Goal: Information Seeking & Learning: Check status

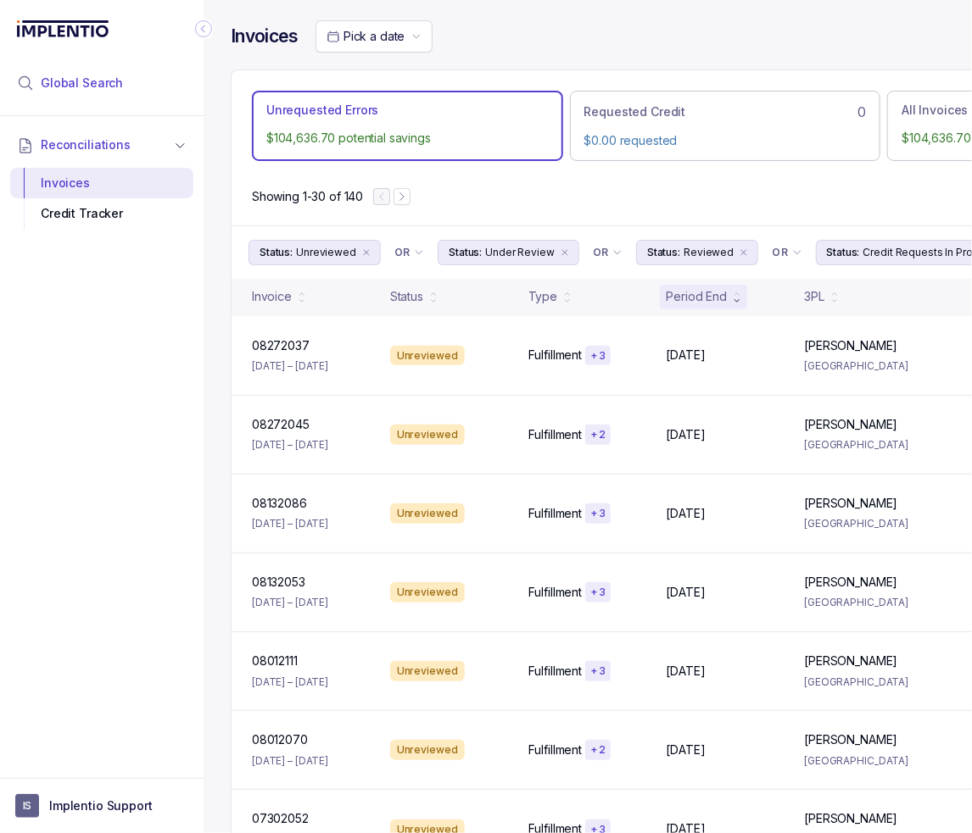
click at [114, 86] on span "Global Search" at bounding box center [82, 83] width 82 height 17
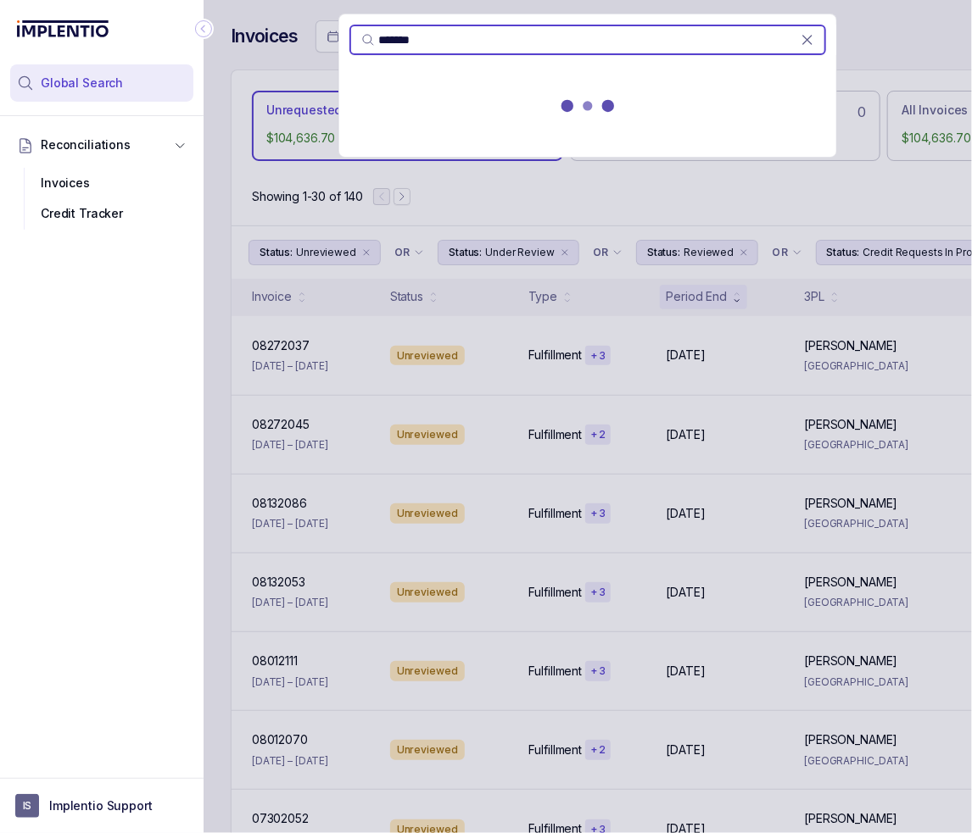
type input "*******"
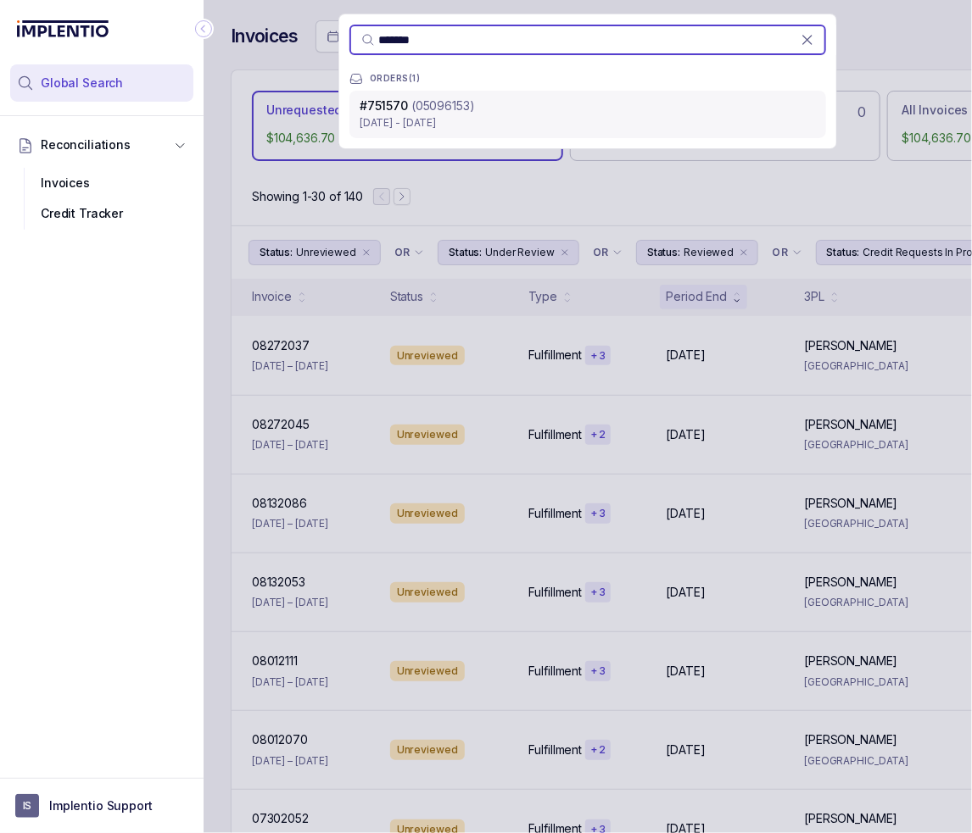
click at [541, 115] on p "[DATE] - [DATE]" at bounding box center [587, 122] width 456 height 17
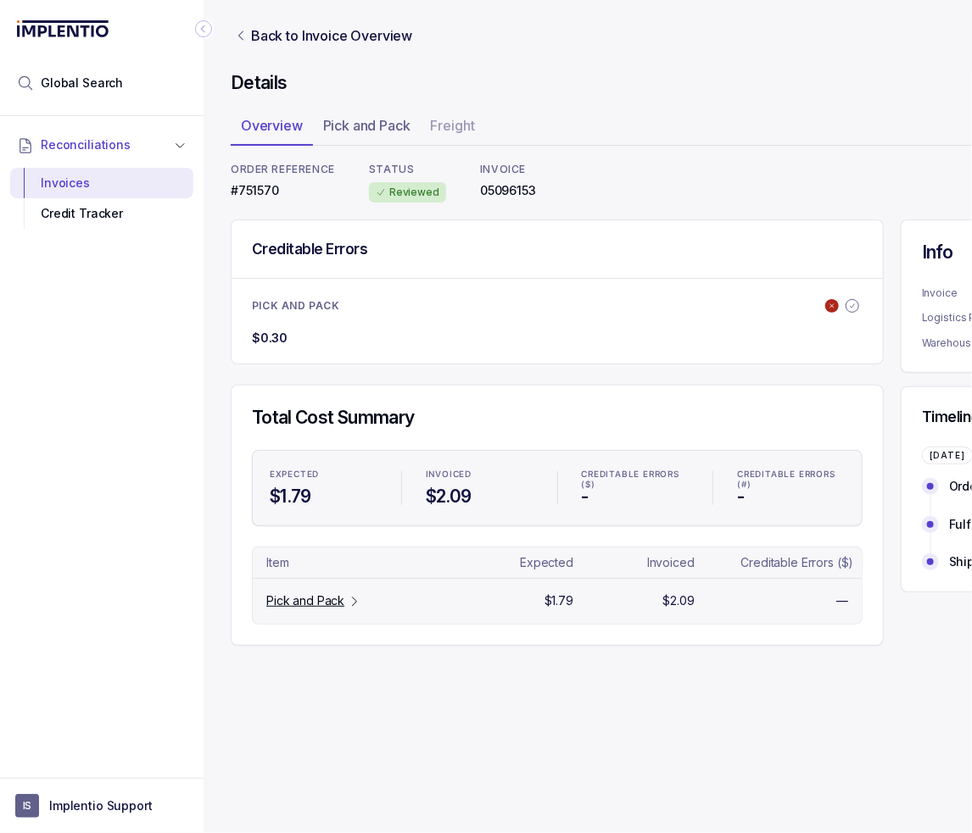
click at [298, 593] on p "Pick and Pack" at bounding box center [305, 601] width 78 height 17
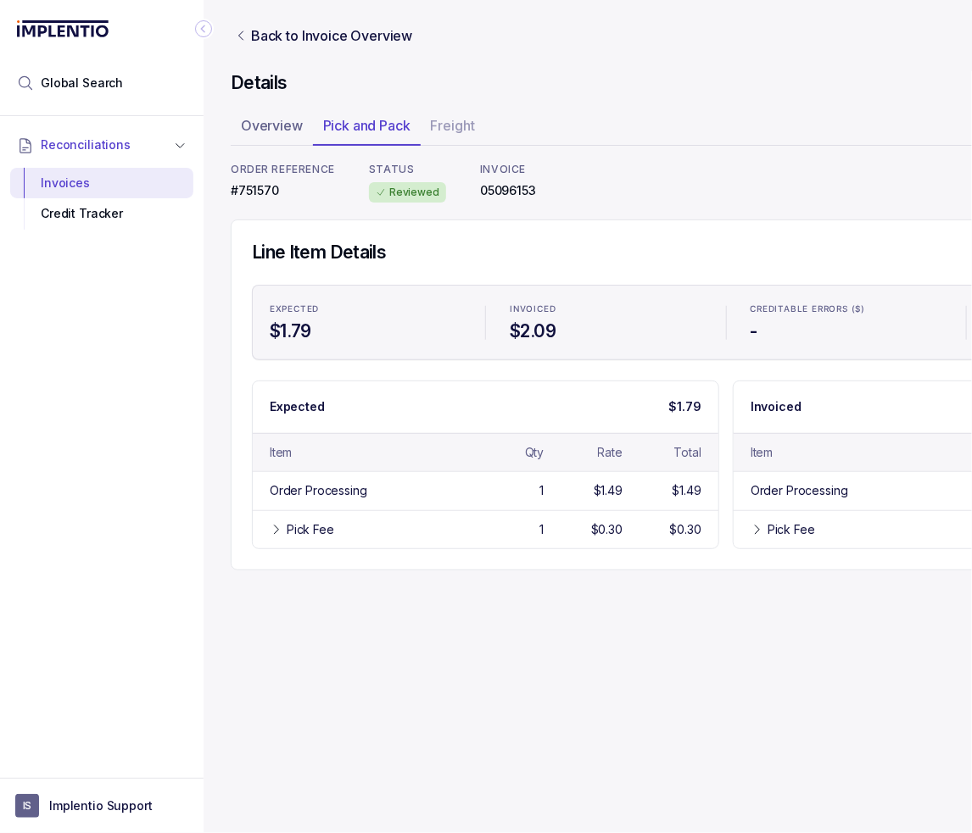
click at [203, 35] on icon "Collapse Icon" at bounding box center [203, 28] width 17 height 17
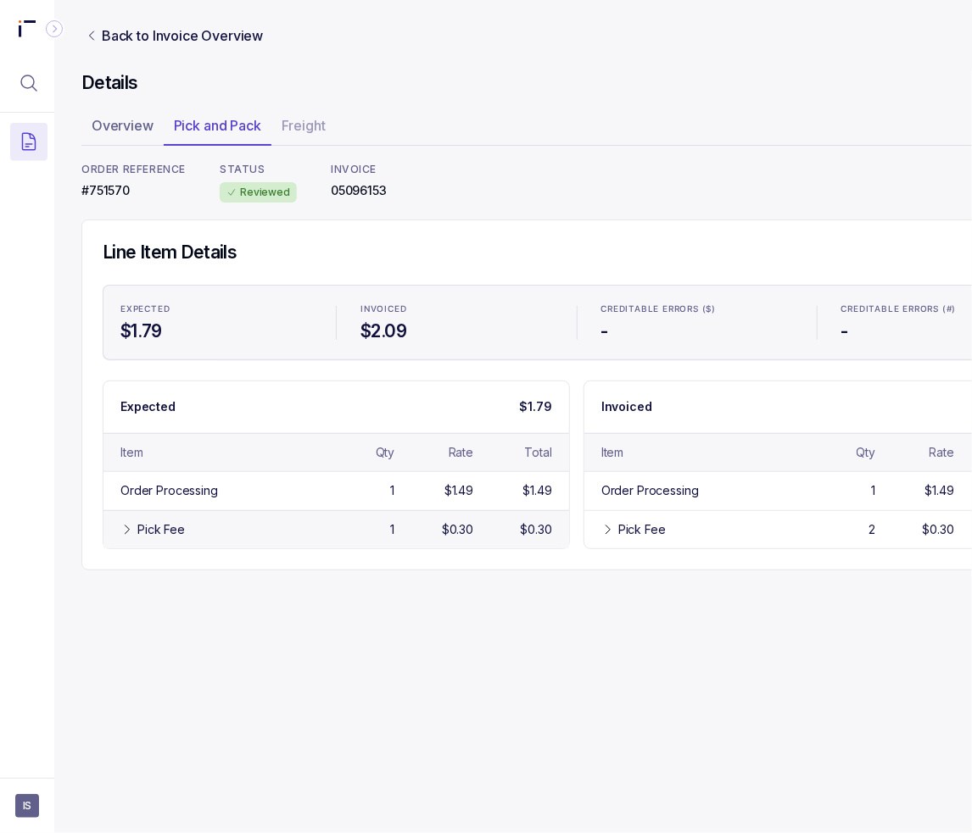
click at [163, 540] on div "Pick Fee 1 $0.30 $0.30" at bounding box center [335, 529] width 465 height 38
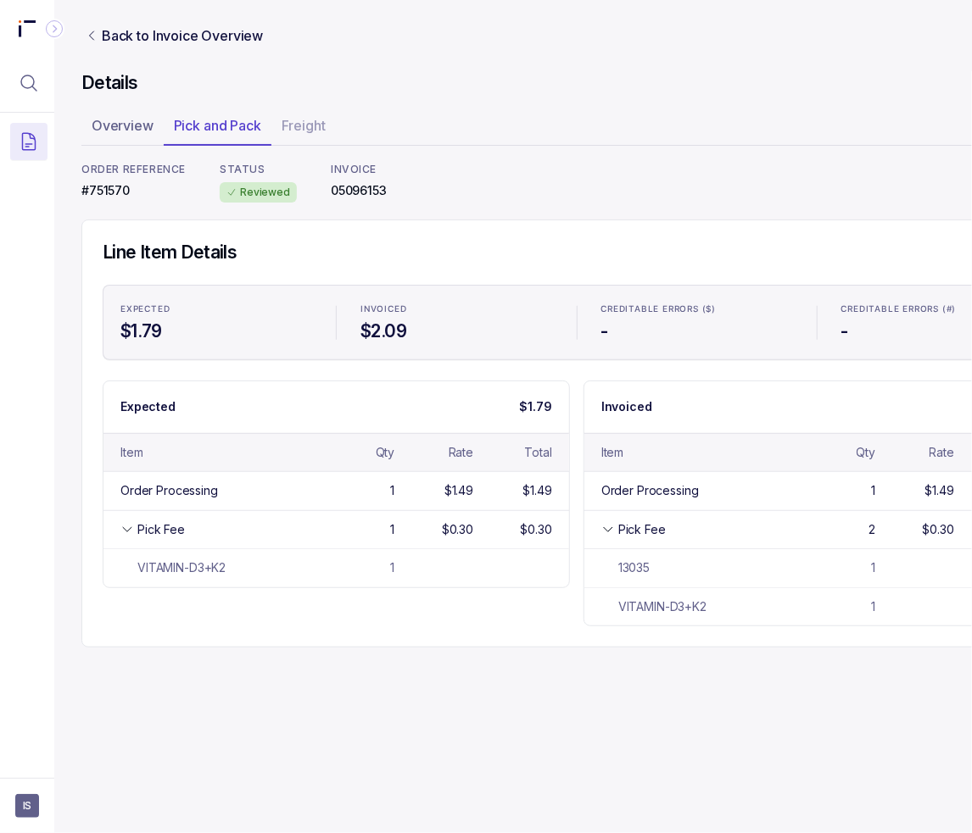
click at [465, 646] on div "Back to Invoice Overview Details Overview Pick and Pack Freight ORDER REFERENCE…" at bounding box center [575, 334] width 989 height 668
click at [475, 620] on div "Expected $1.79 Item Qty Rate Total Order Processing 1 $1.49 $1.49 Pick Fee 1 $0…" at bounding box center [577, 504] width 948 height 246
click at [286, 596] on div "Expected $1.79 Item Qty Rate Total Order Processing 1 $1.49 $1.49 Pick Fee 1 $0…" at bounding box center [577, 504] width 948 height 246
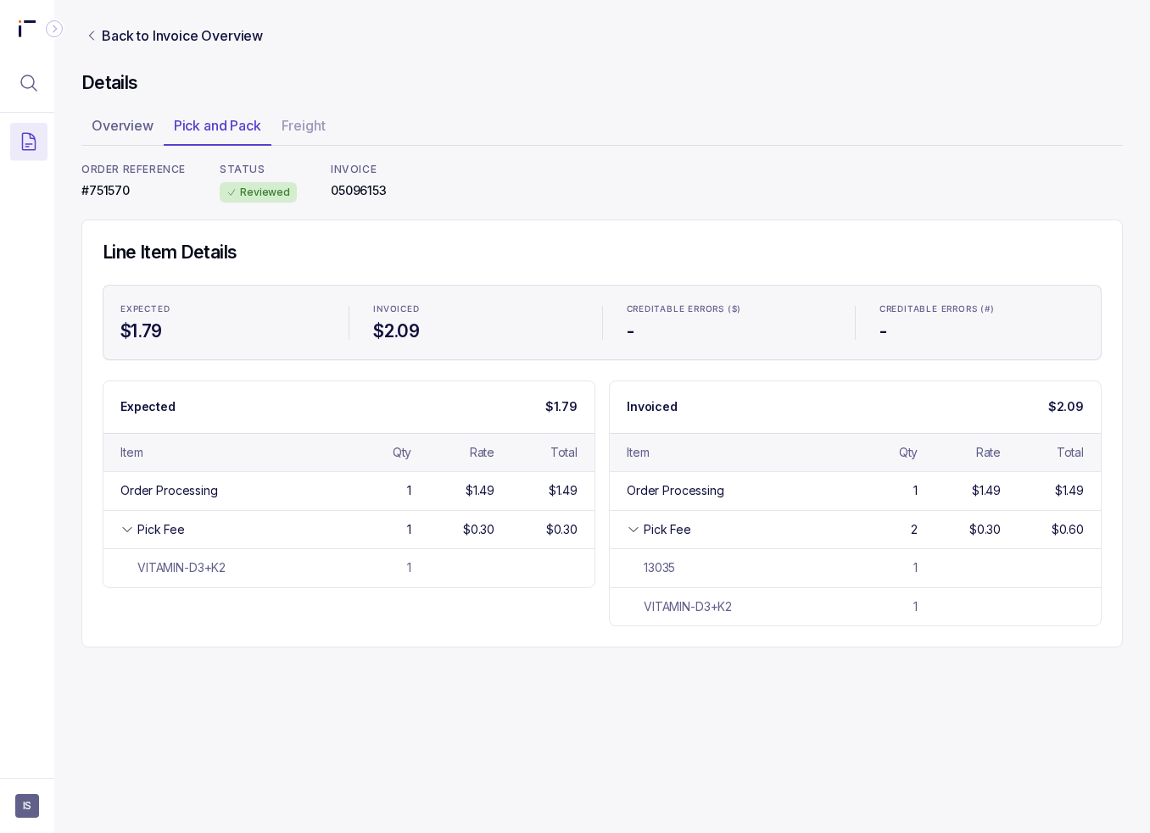
click at [875, 709] on div "Back to Invoice Overview Details Overview Pick and Pack Freight ORDER REFERENCE…" at bounding box center [601, 416] width 1095 height 833
click at [655, 216] on div "Details Overview Pick and Pack Freight ORDER REFERENCE #751570 STATUS Reviewed …" at bounding box center [601, 359] width 1041 height 577
drag, startPoint x: 142, startPoint y: 36, endPoint x: 173, endPoint y: 70, distance: 45.6
click at [142, 36] on p "Back to Invoice Overview" at bounding box center [182, 35] width 161 height 20
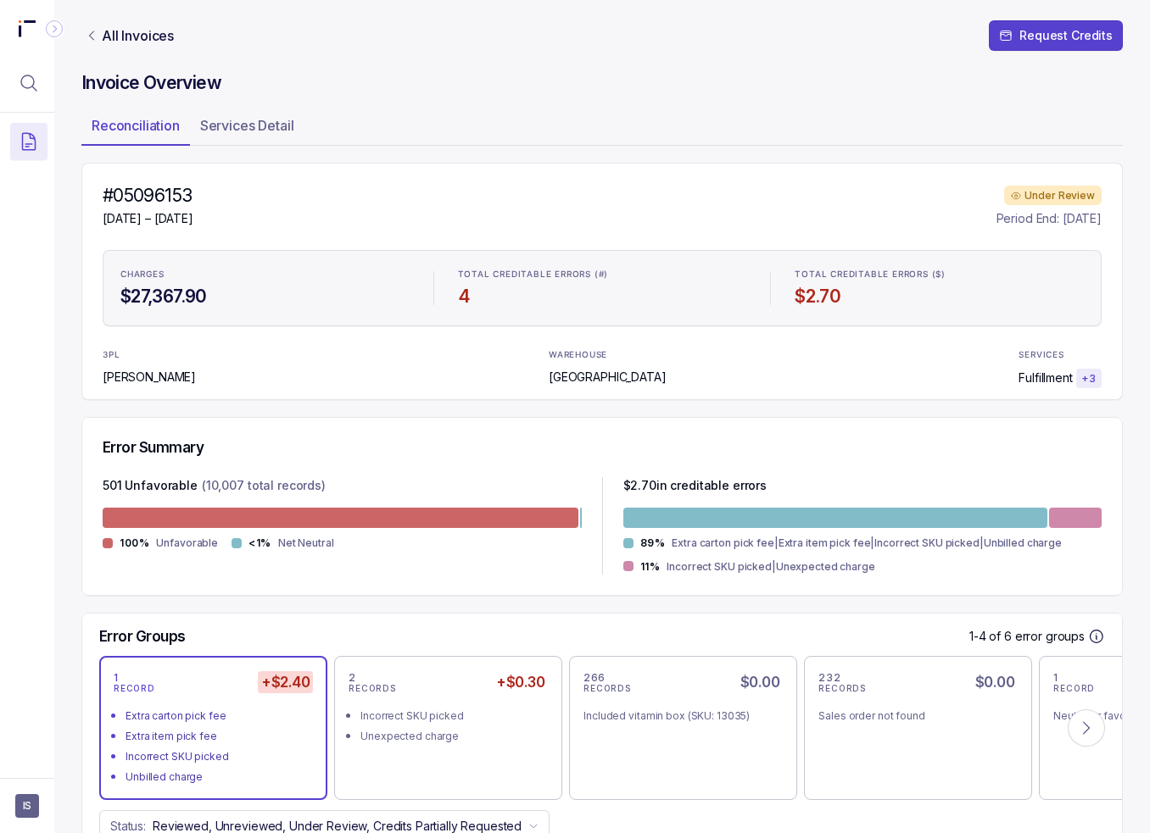
scroll to position [197, 0]
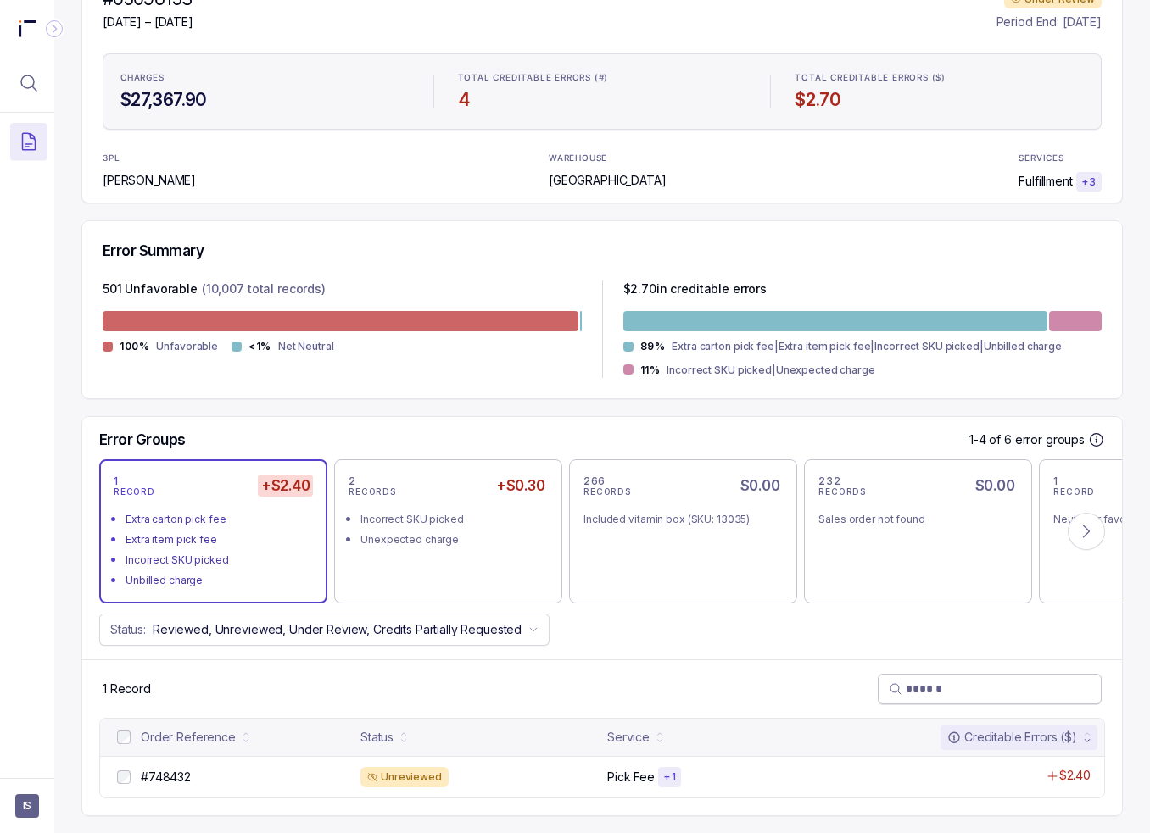
click at [971, 692] on input "search" at bounding box center [998, 689] width 185 height 17
paste input "*******"
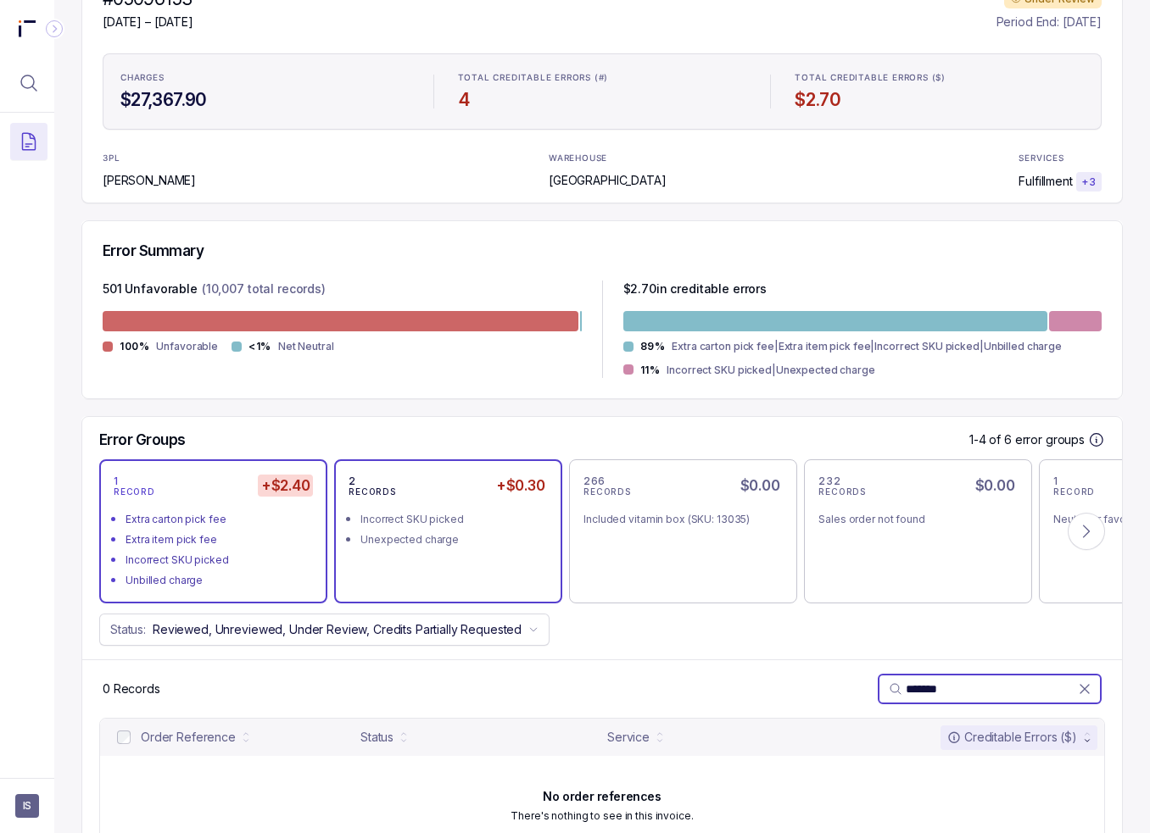
type input "*******"
click at [440, 551] on div "2 RECORDS +$0.30 Incorrect SKU picked Unexpected charge" at bounding box center [447, 531] width 199 height 115
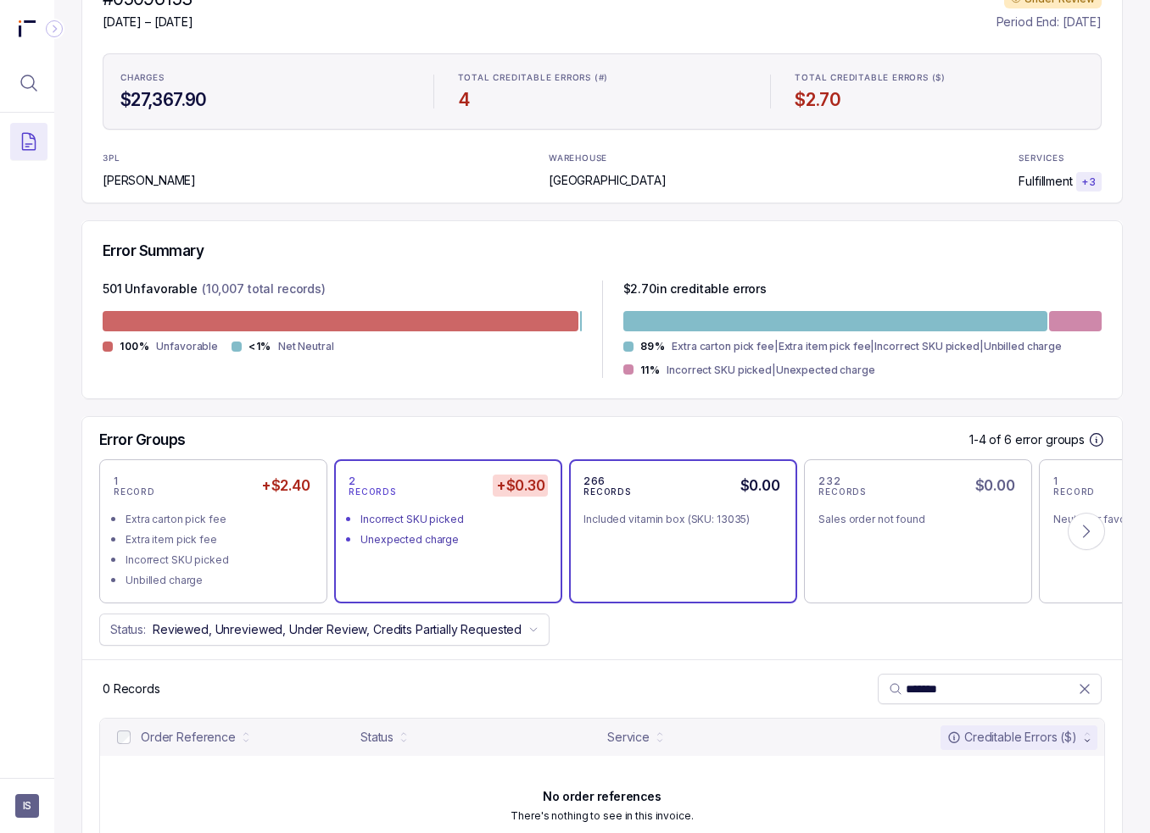
click at [681, 552] on div "266 RECORDS $0.00 Included vitamin box (SKU: 13035)" at bounding box center [682, 531] width 199 height 115
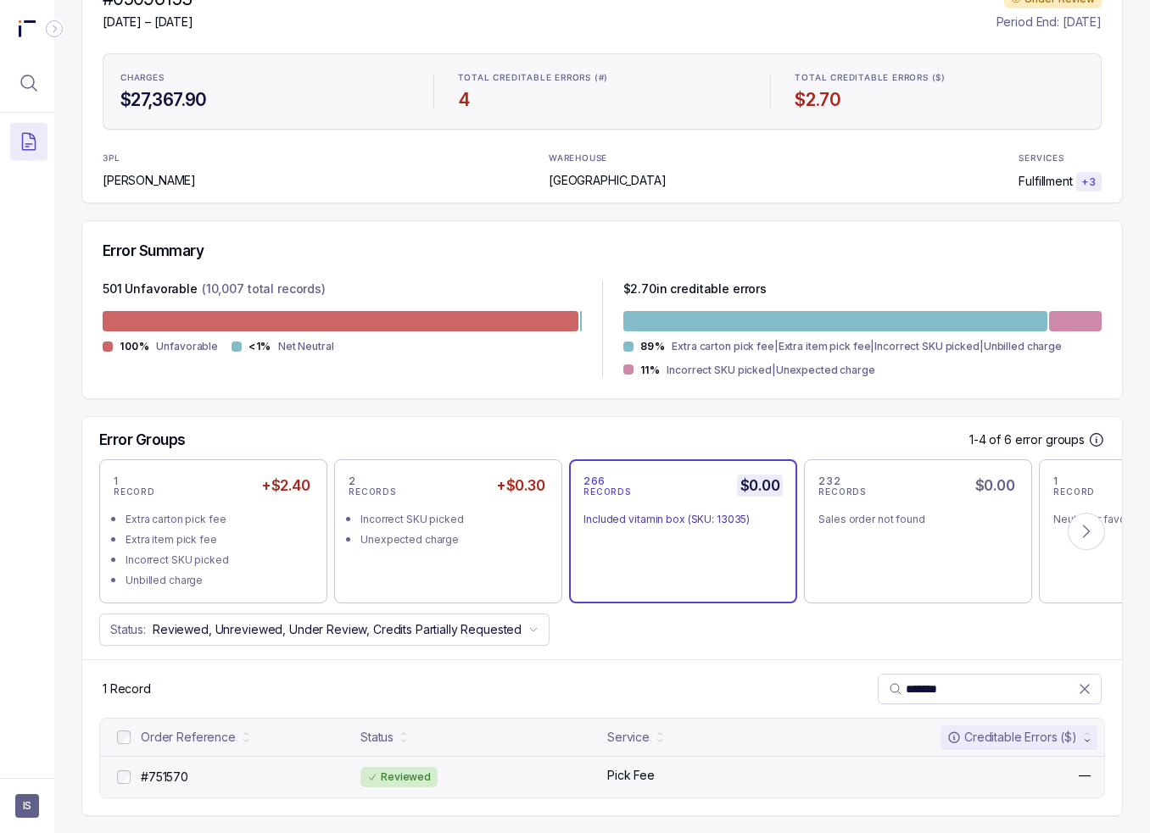
click at [722, 769] on div "Pick Fee" at bounding box center [758, 775] width 303 height 17
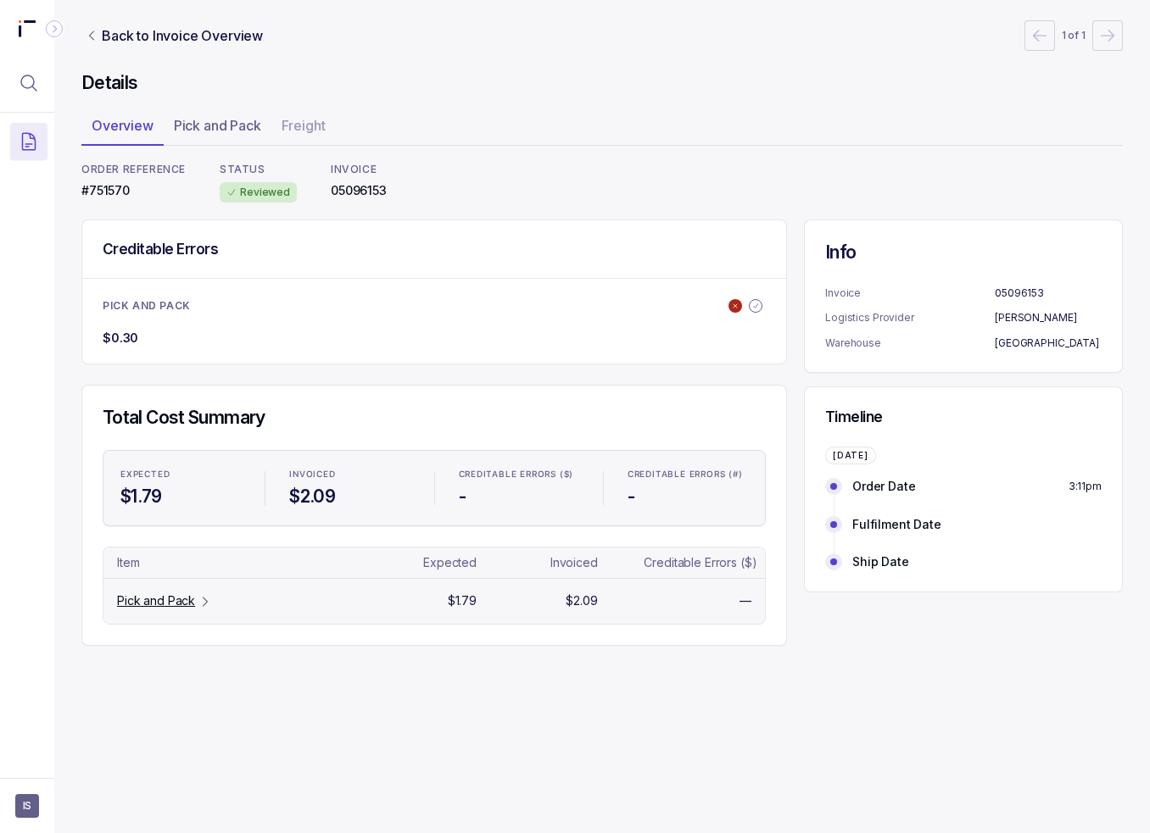
click at [192, 594] on p "Pick and Pack" at bounding box center [156, 601] width 78 height 17
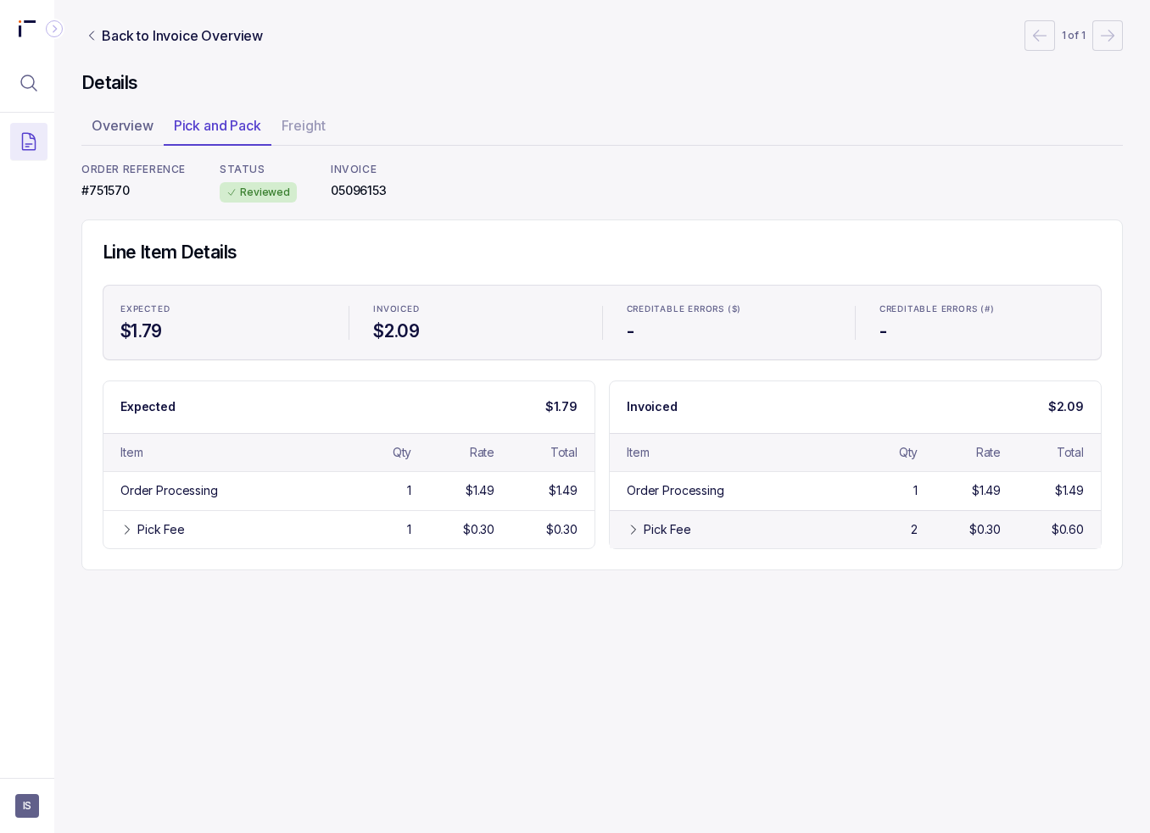
click at [672, 528] on div "Pick Fee" at bounding box center [667, 529] width 47 height 17
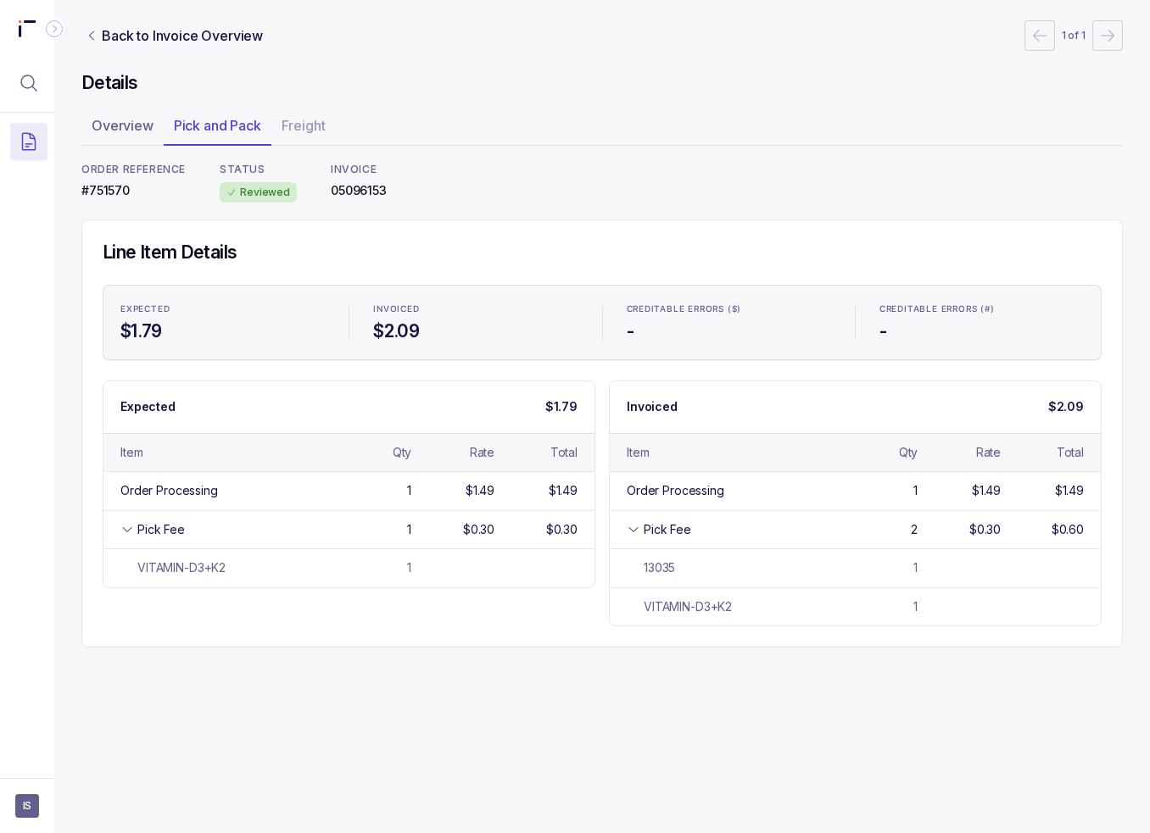
click at [589, 728] on div "Back to Invoice Overview 1 of 1 Details Overview Pick and Pack Freight ORDER RE…" at bounding box center [601, 416] width 1095 height 833
click at [971, 674] on div "Back to Invoice Overview 1 of 1 Details Overview Pick and Pack Freight ORDER RE…" at bounding box center [601, 416] width 1095 height 833
click at [32, 83] on icon "Menu Icon Button MagnifyingGlassIcon" at bounding box center [29, 83] width 20 height 20
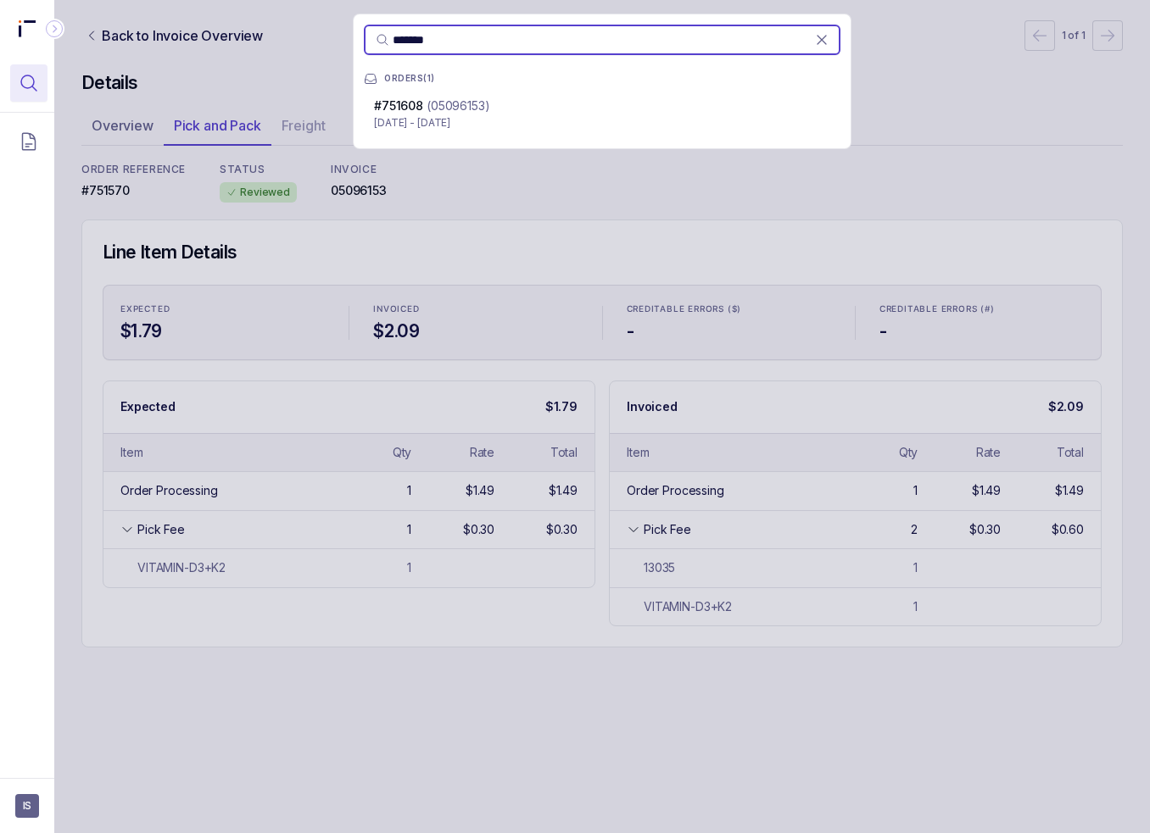
type input "*******"
click at [616, 107] on div "#751608 (05096153)" at bounding box center [602, 106] width 456 height 17
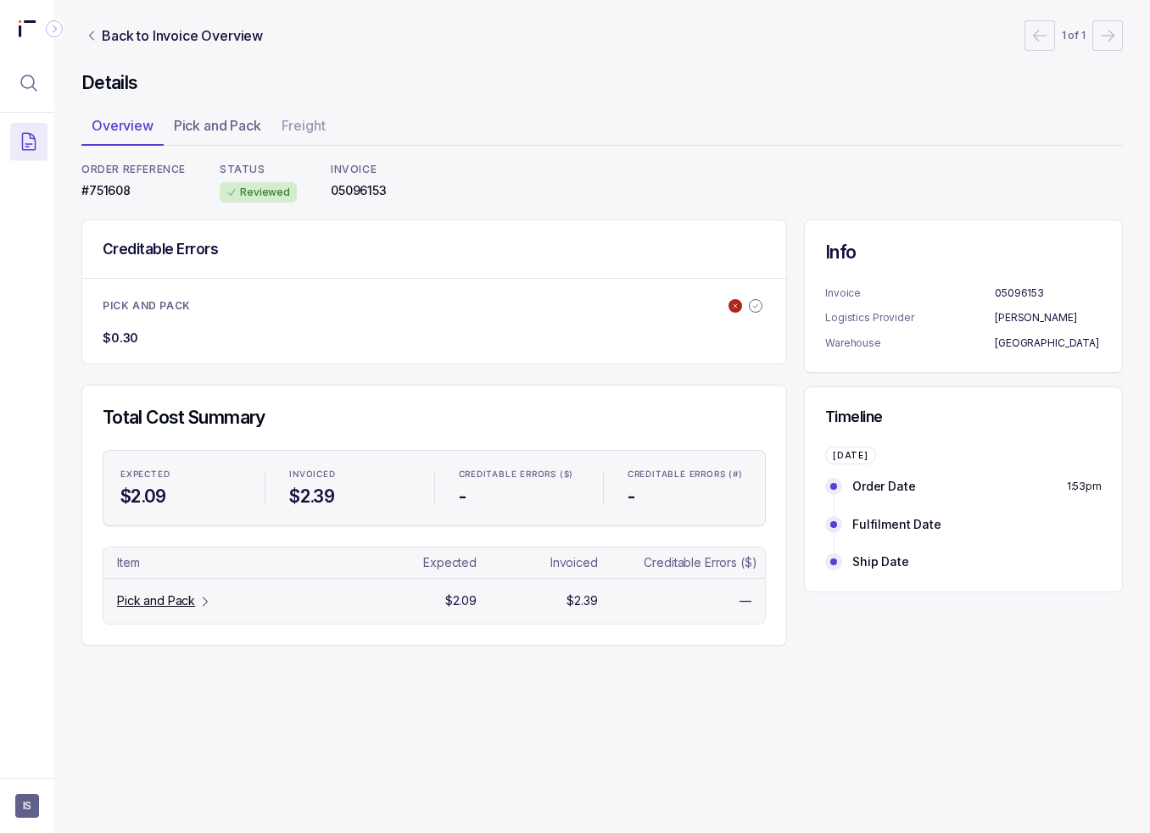
click at [165, 601] on p "Pick and Pack" at bounding box center [156, 601] width 78 height 17
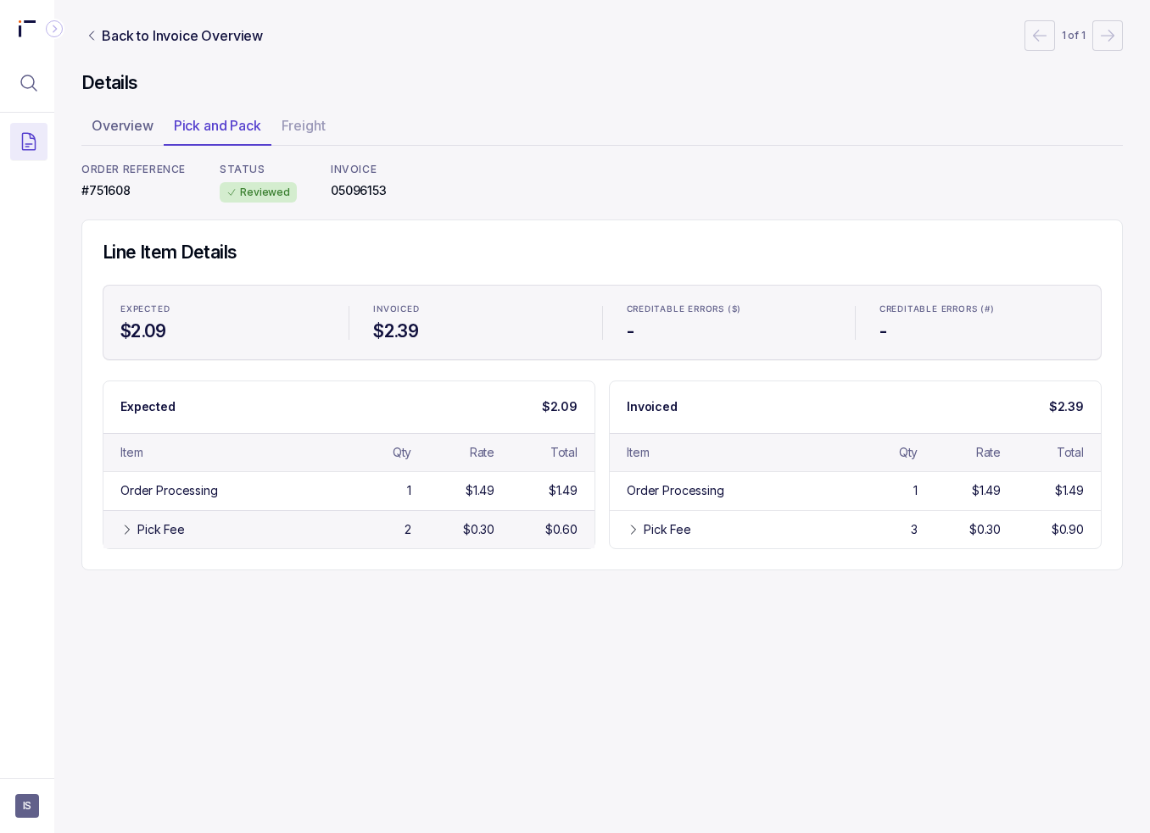
click at [305, 540] on div "Pick Fee 2 $0.30 $0.60" at bounding box center [348, 529] width 491 height 38
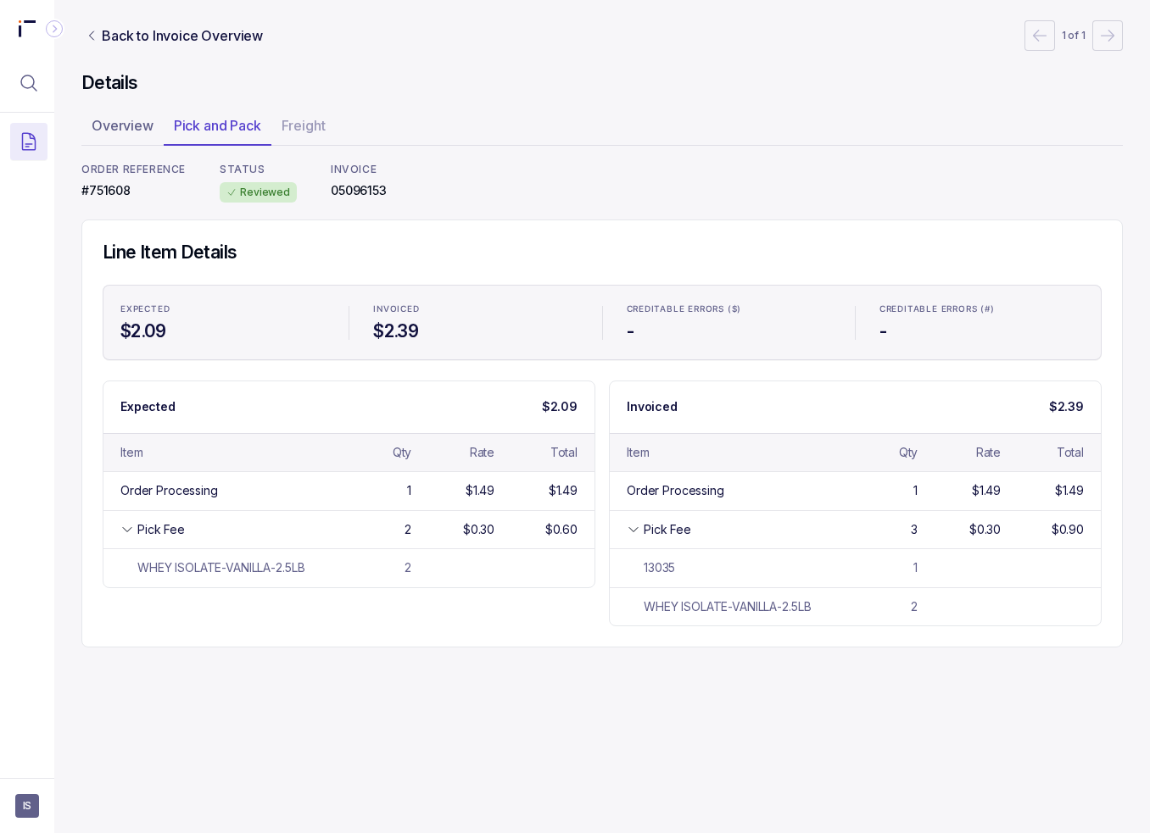
click at [346, 657] on div "Back to Invoice Overview 1 of 1 Details Overview Pick and Pack Freight ORDER RE…" at bounding box center [601, 334] width 1041 height 668
click at [153, 33] on p "Back to Invoice Overview" at bounding box center [182, 35] width 161 height 20
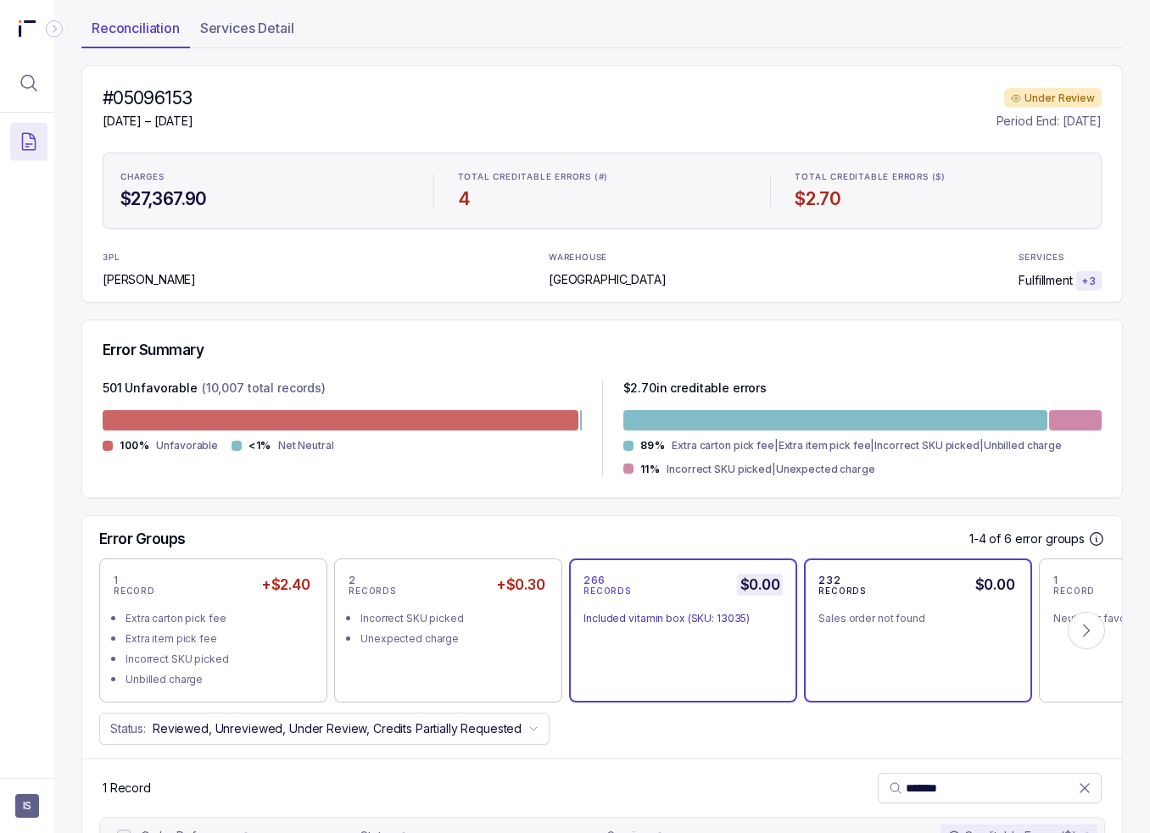
scroll to position [198, 0]
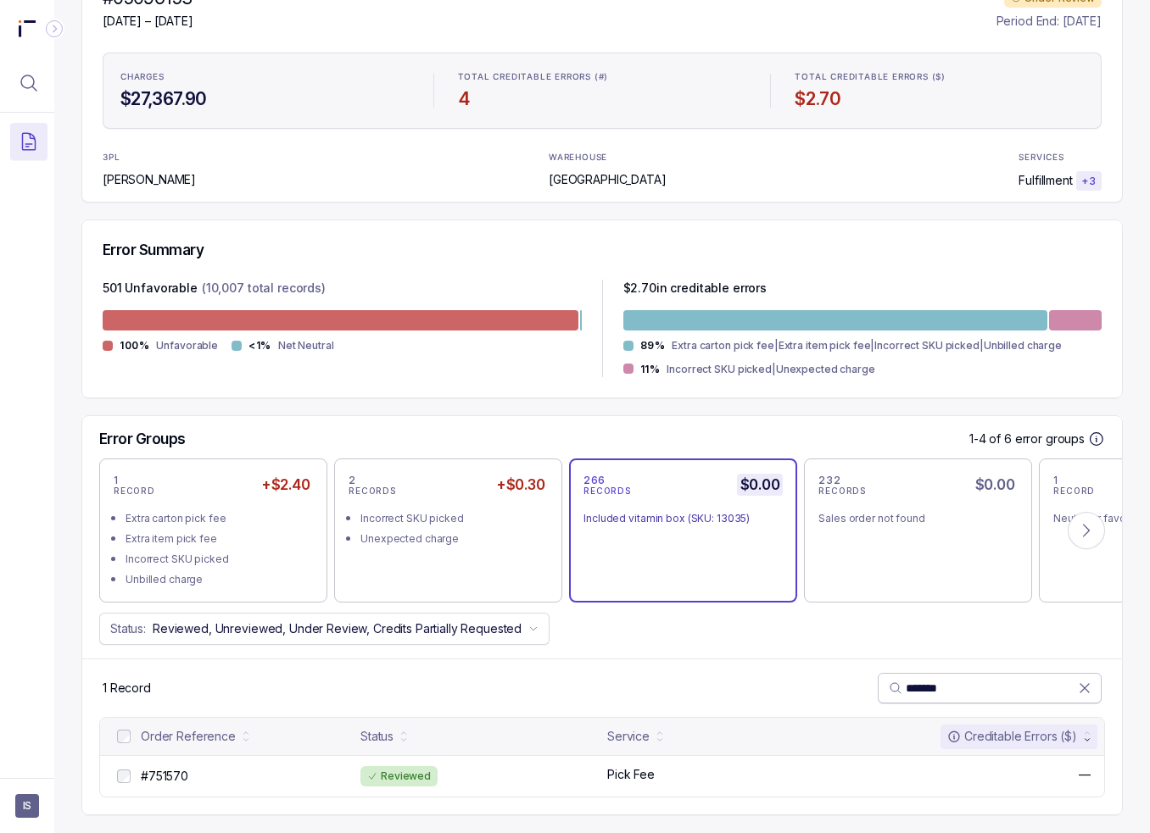
click at [925, 684] on input "*******" at bounding box center [992, 688] width 172 height 17
paste input "search"
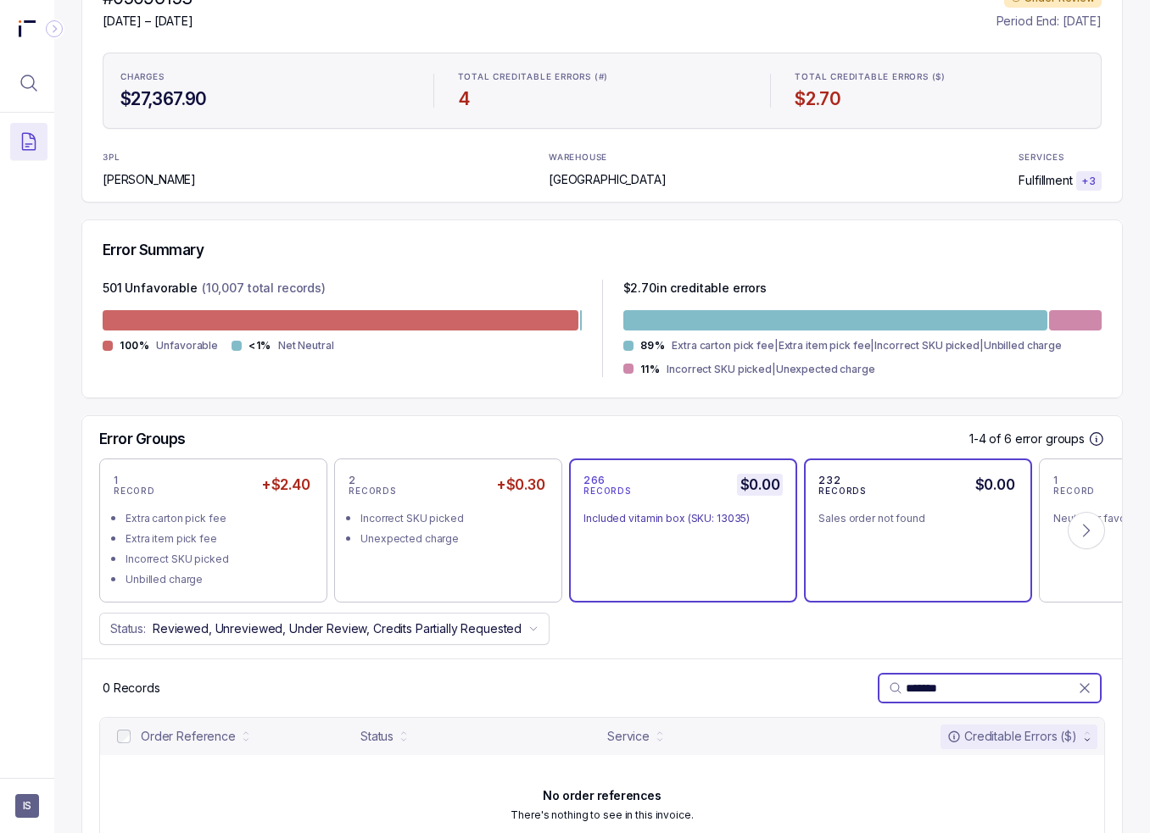
type input "*******"
click at [834, 507] on li "Sales order not found" at bounding box center [917, 517] width 199 height 20
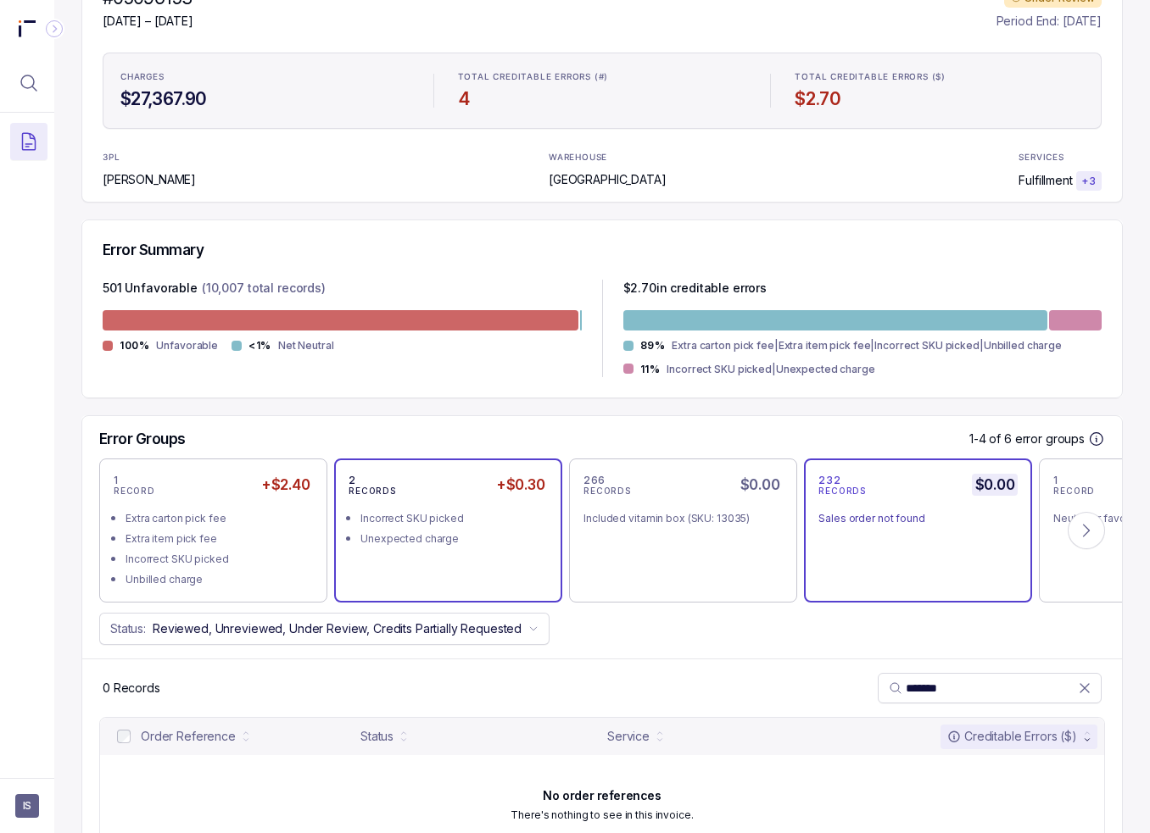
click at [459, 527] on li "Unexpected charge" at bounding box center [459, 537] width 199 height 20
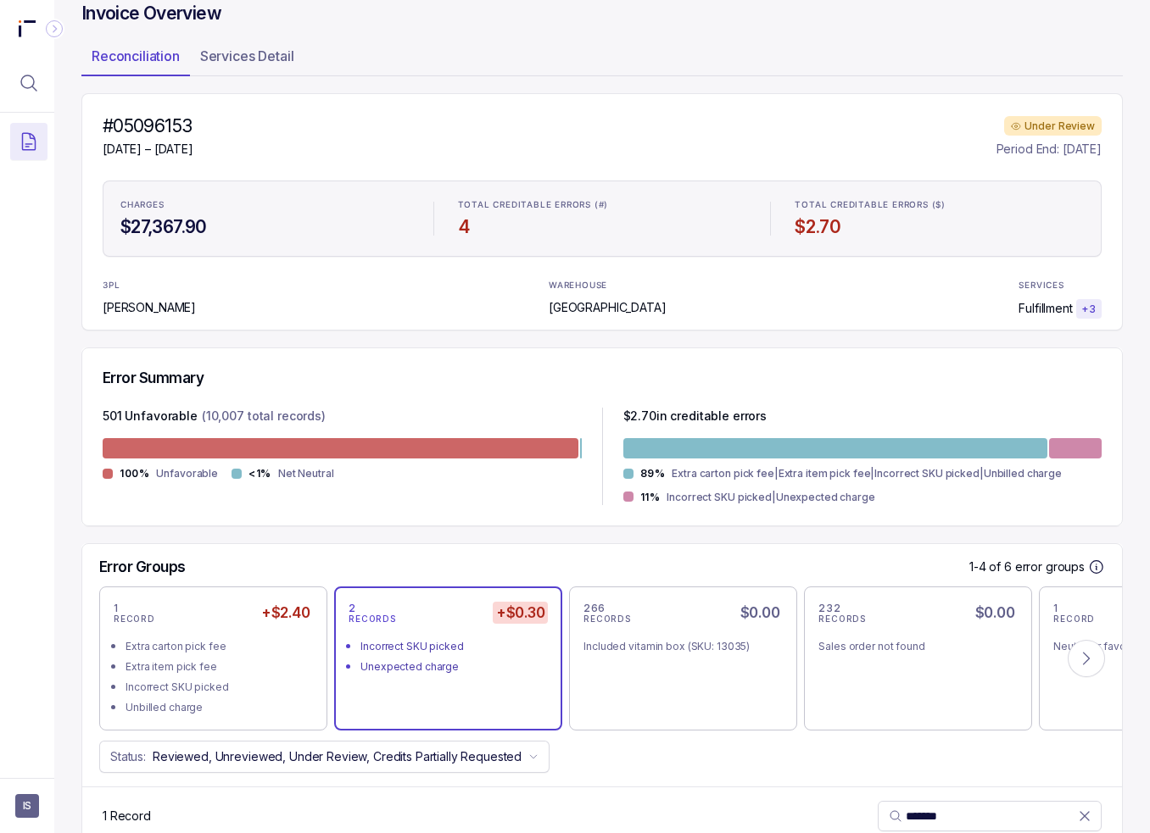
scroll to position [0, 0]
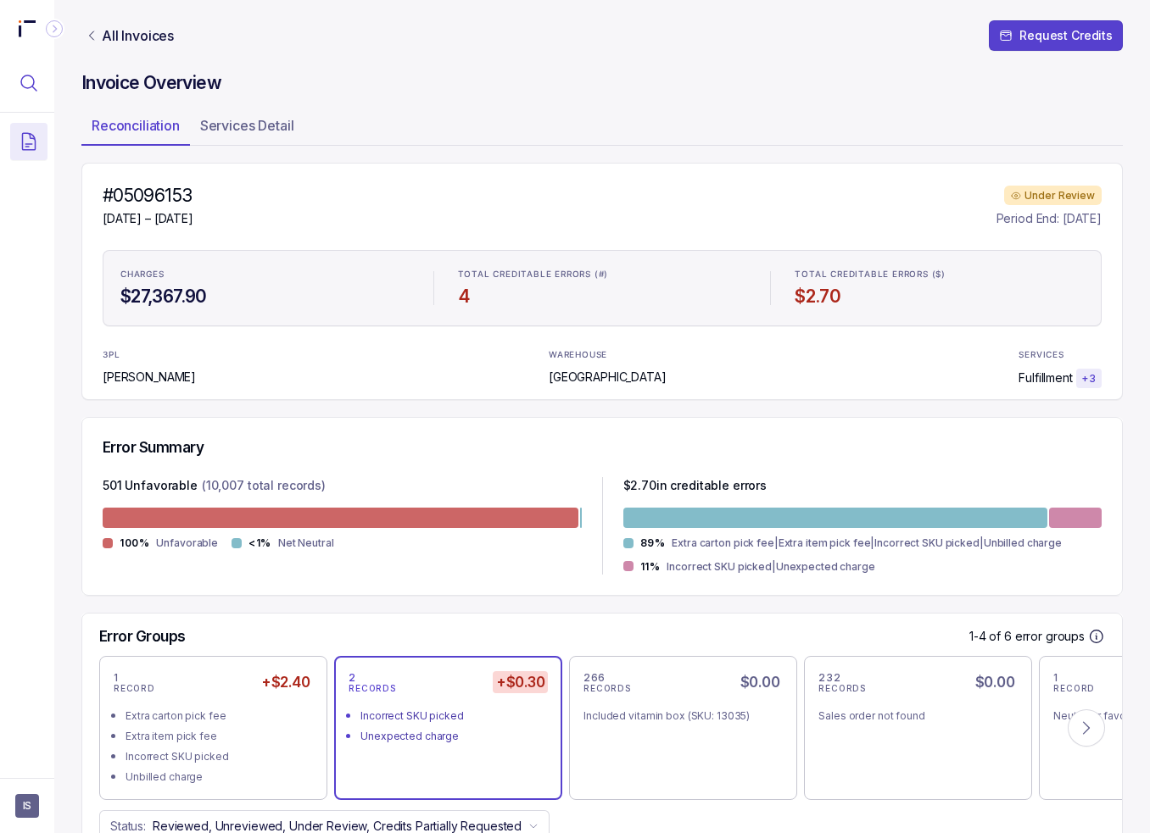
click at [50, 91] on div at bounding box center [27, 56] width 54 height 113
click at [24, 86] on icon "Menu Icon Button MagnifyingGlassIcon" at bounding box center [29, 83] width 20 height 20
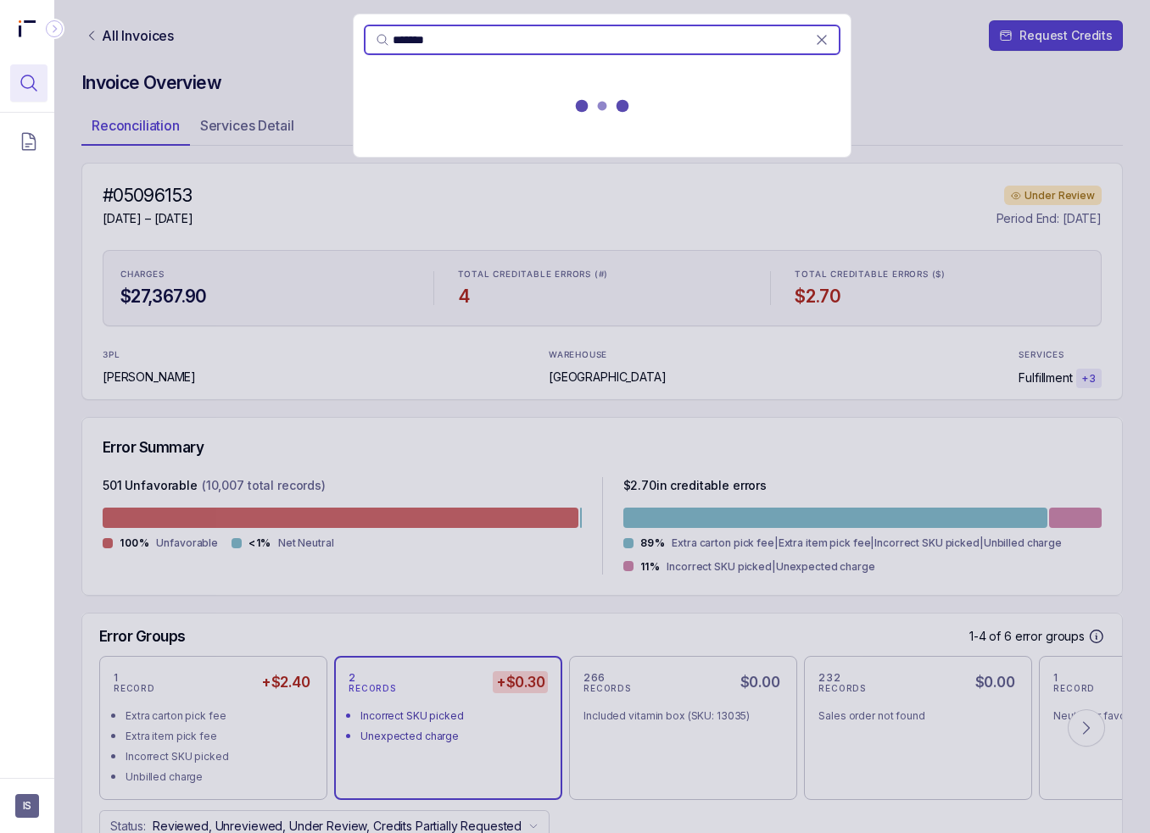
type input "*******"
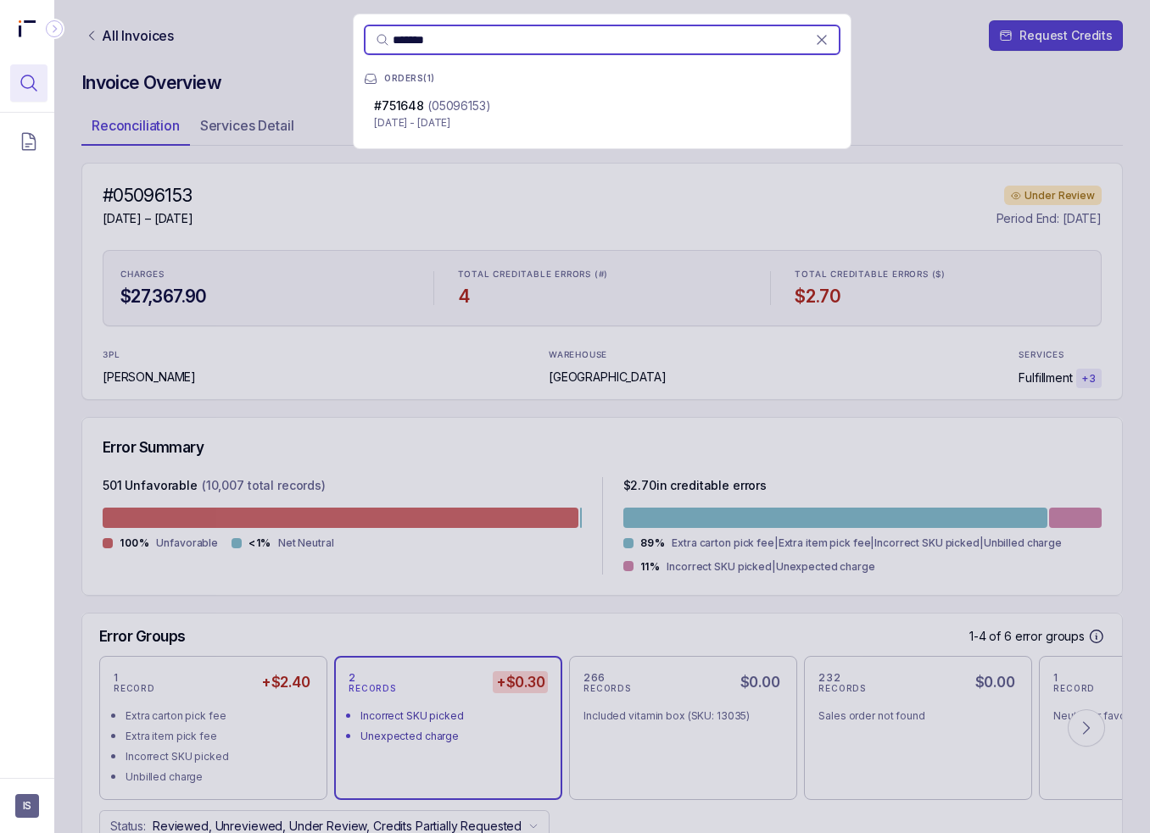
click at [512, 115] on p "[DATE] - [DATE]" at bounding box center [602, 122] width 456 height 17
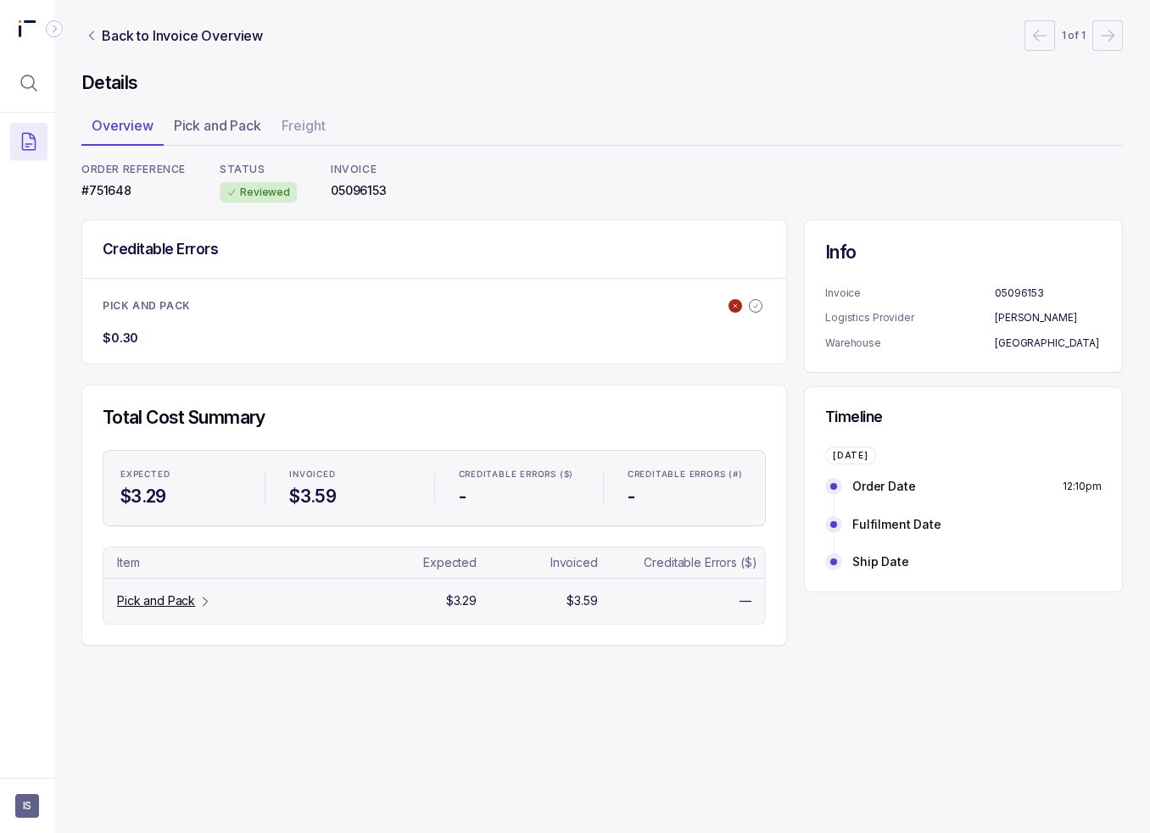
click at [149, 599] on p "Pick and Pack" at bounding box center [156, 601] width 78 height 17
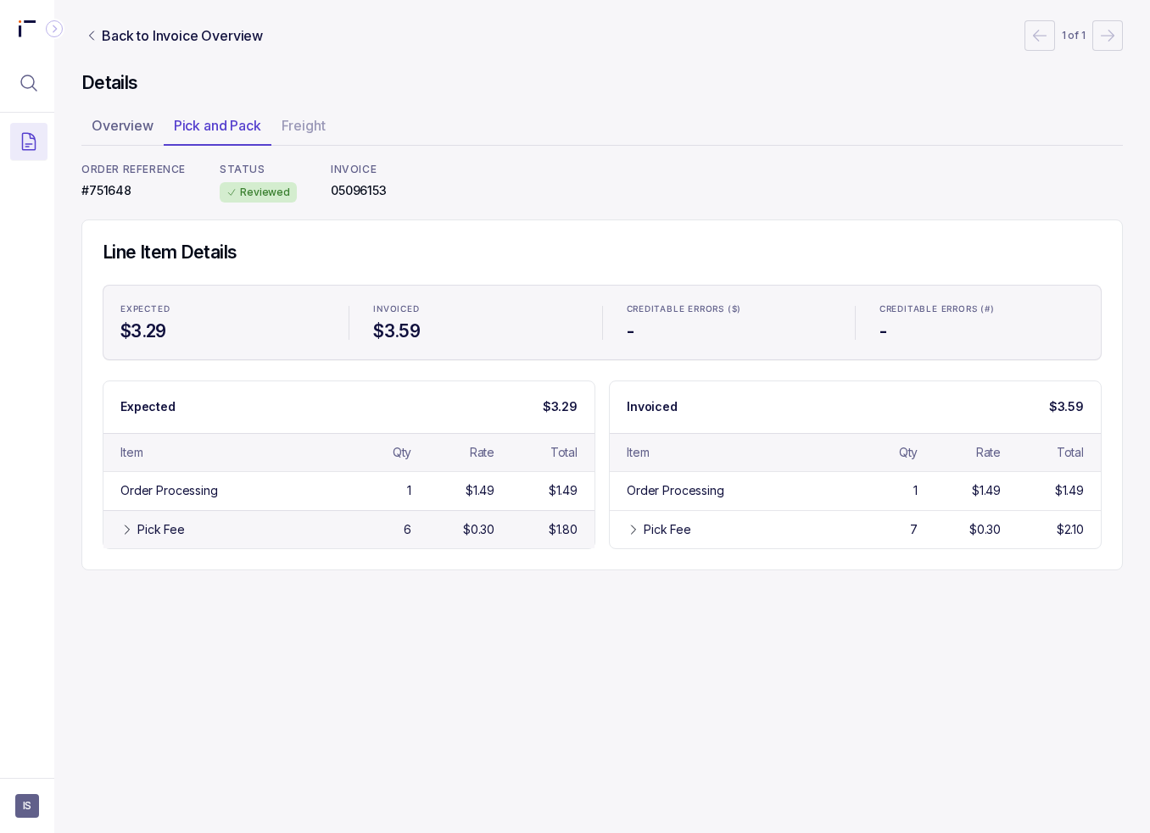
click at [265, 521] on div "Pick Fee" at bounding box center [233, 529] width 192 height 17
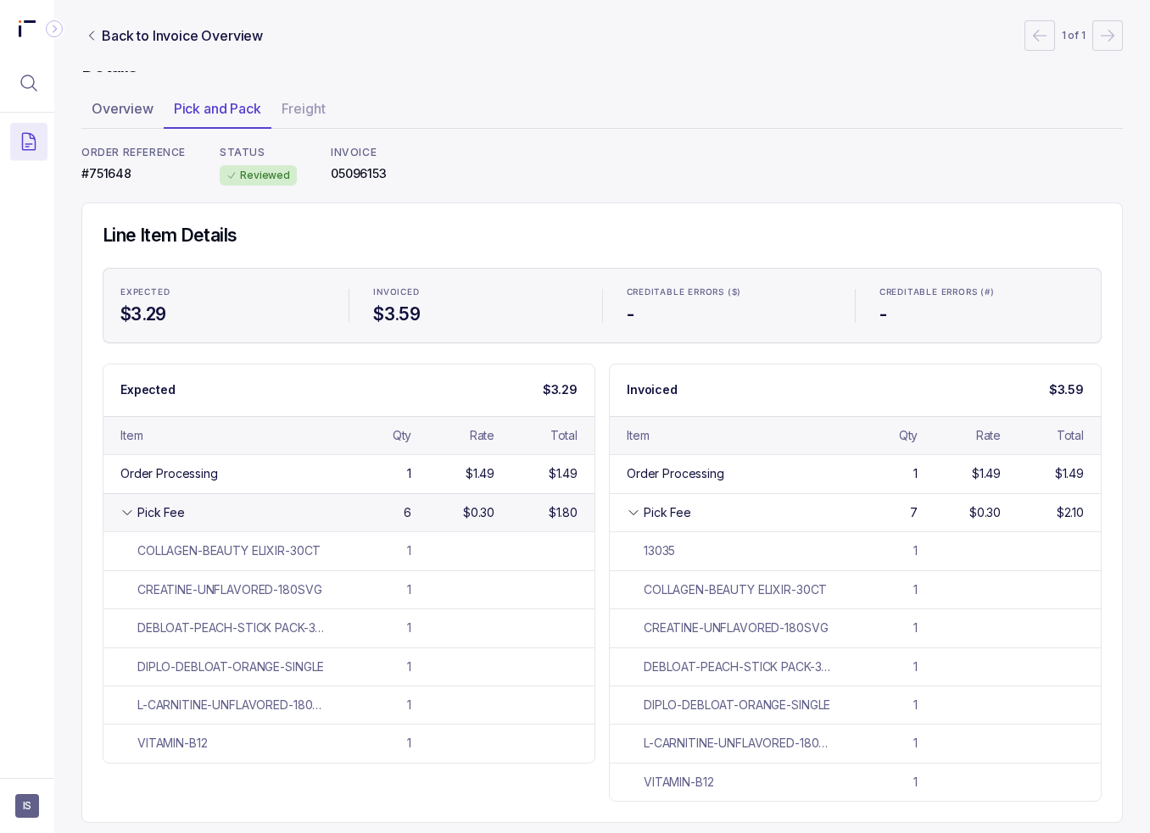
scroll to position [24, 0]
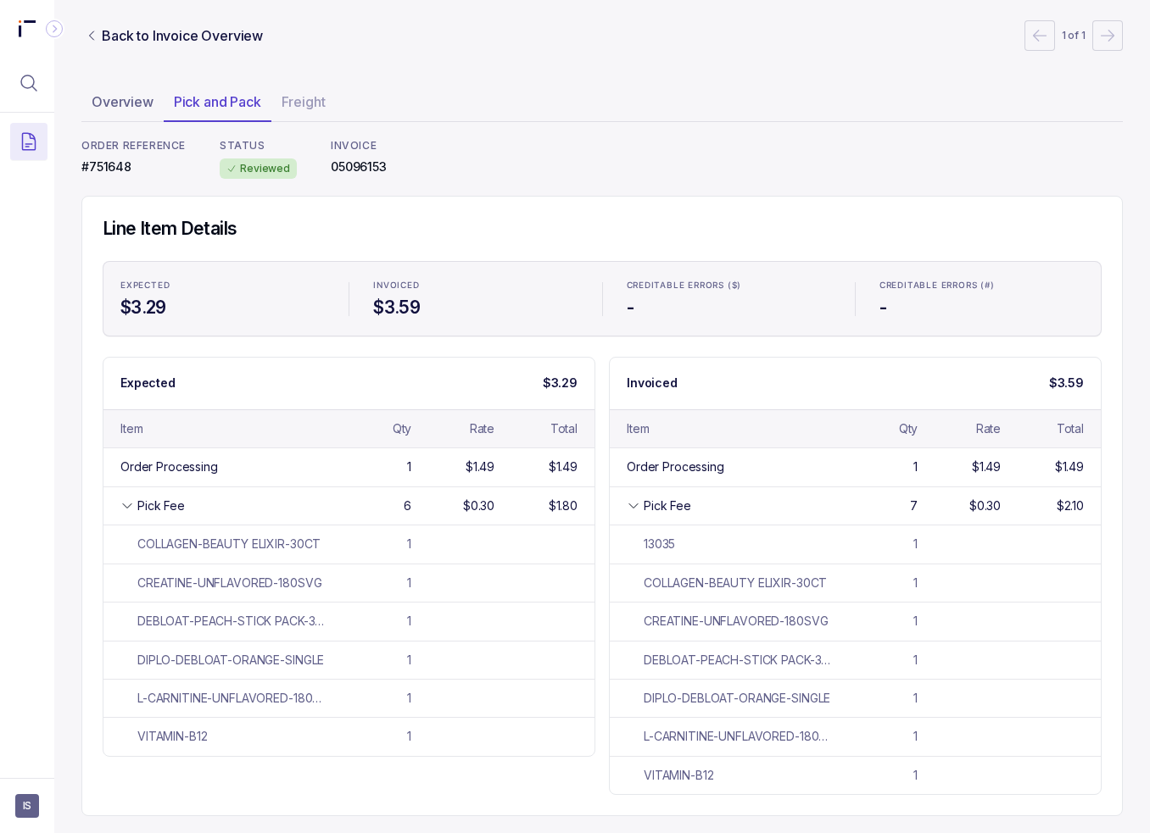
click at [81, 168] on p "#751648" at bounding box center [133, 167] width 104 height 17
copy p "#751648"
click at [34, 81] on icon "Menu Icon Button MagnifyingGlassIcon" at bounding box center [29, 83] width 20 height 20
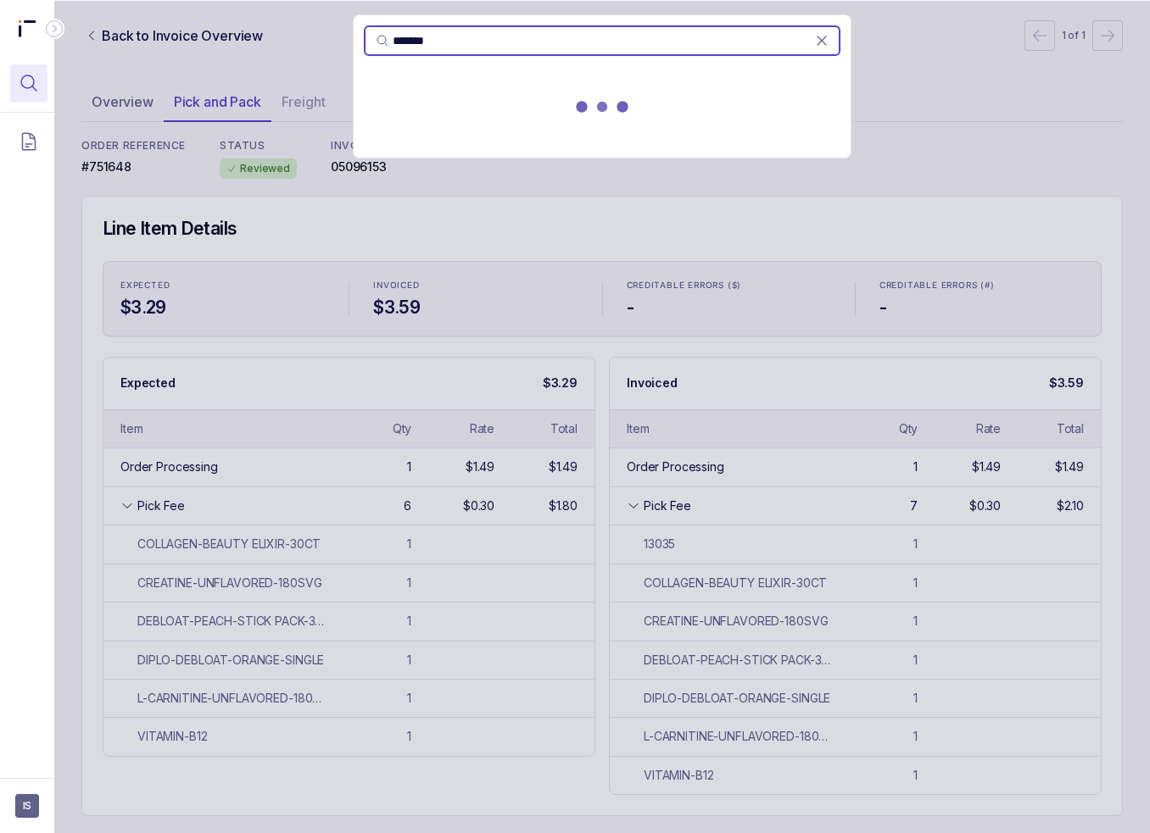
type input "*******"
click at [400, 122] on div at bounding box center [602, 110] width 497 height 75
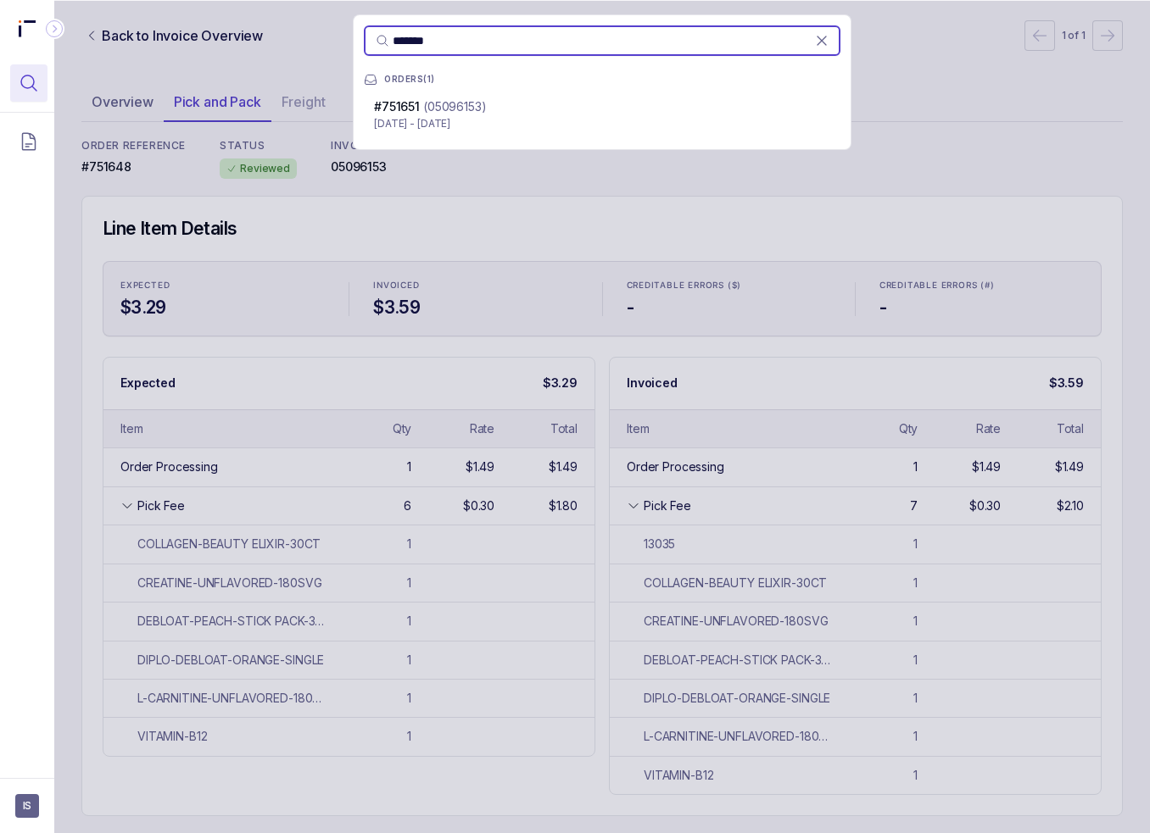
click at [400, 122] on p "[DATE] - [DATE]" at bounding box center [602, 123] width 456 height 17
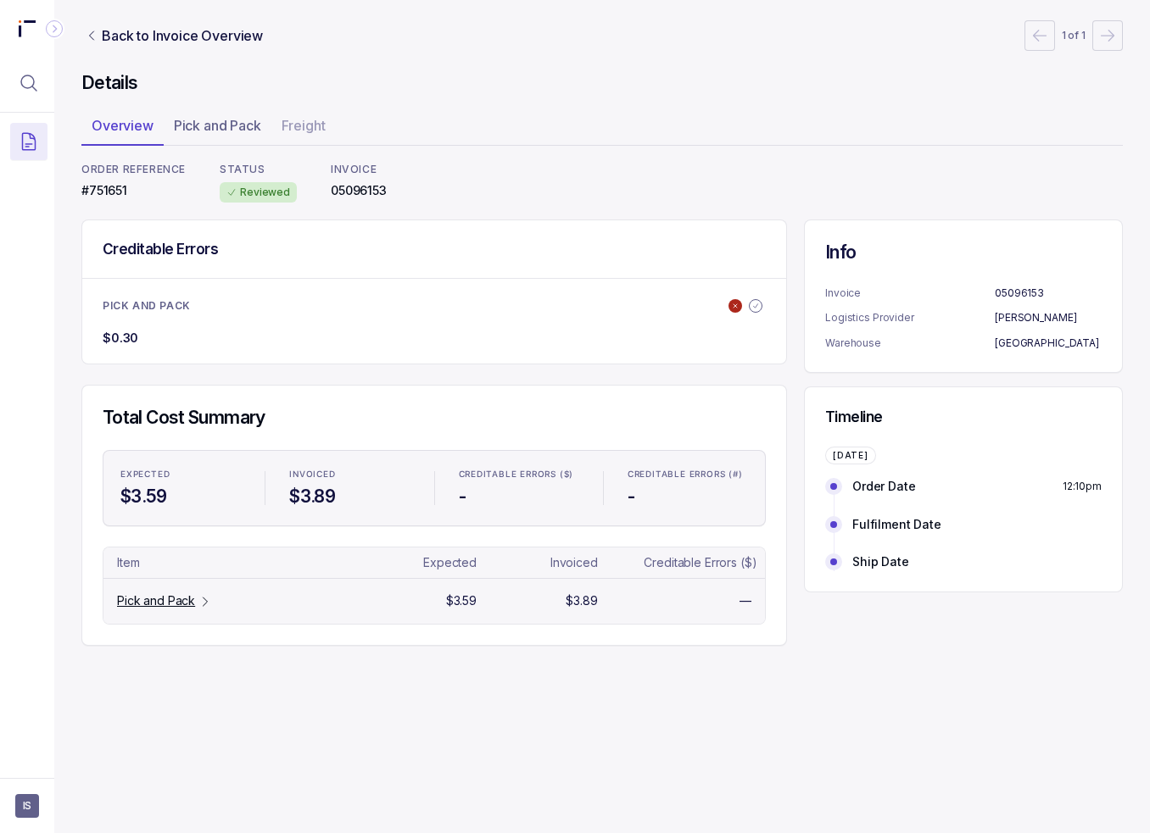
click at [176, 600] on p "Pick and Pack" at bounding box center [156, 601] width 78 height 17
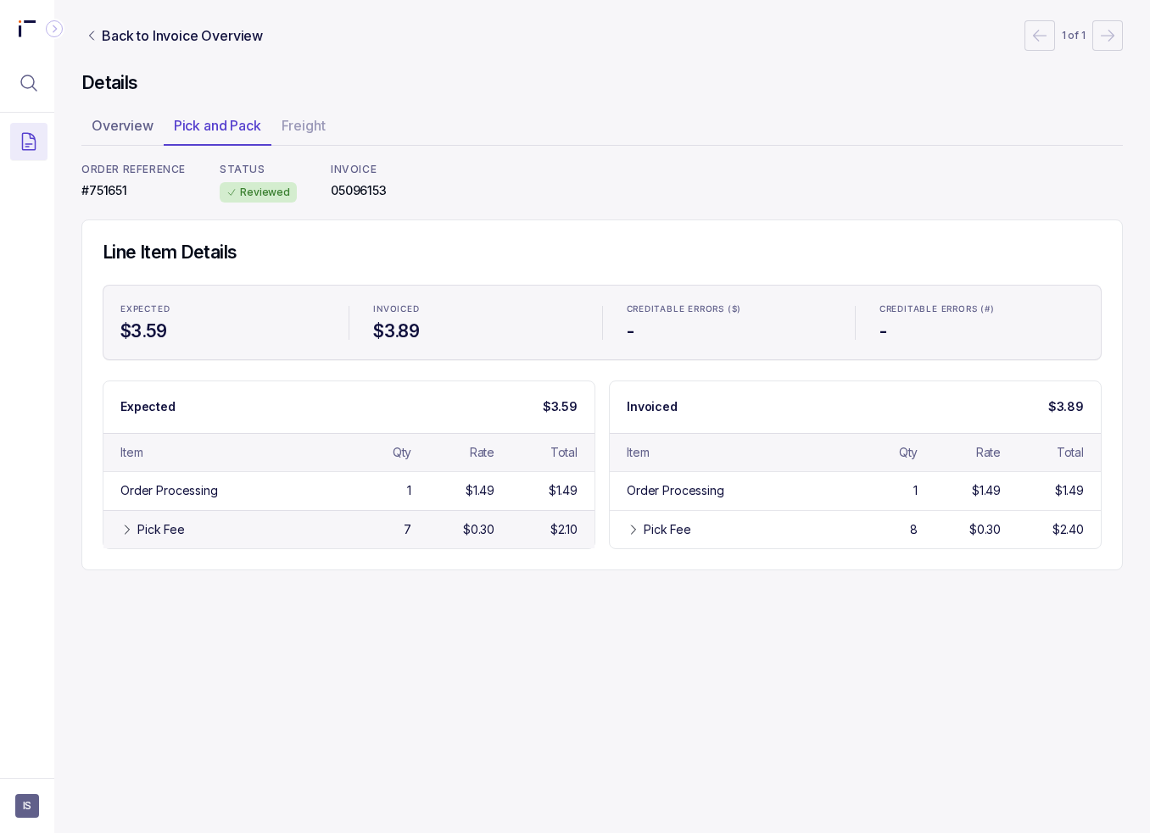
click at [192, 528] on div "Pick Fee" at bounding box center [233, 529] width 192 height 17
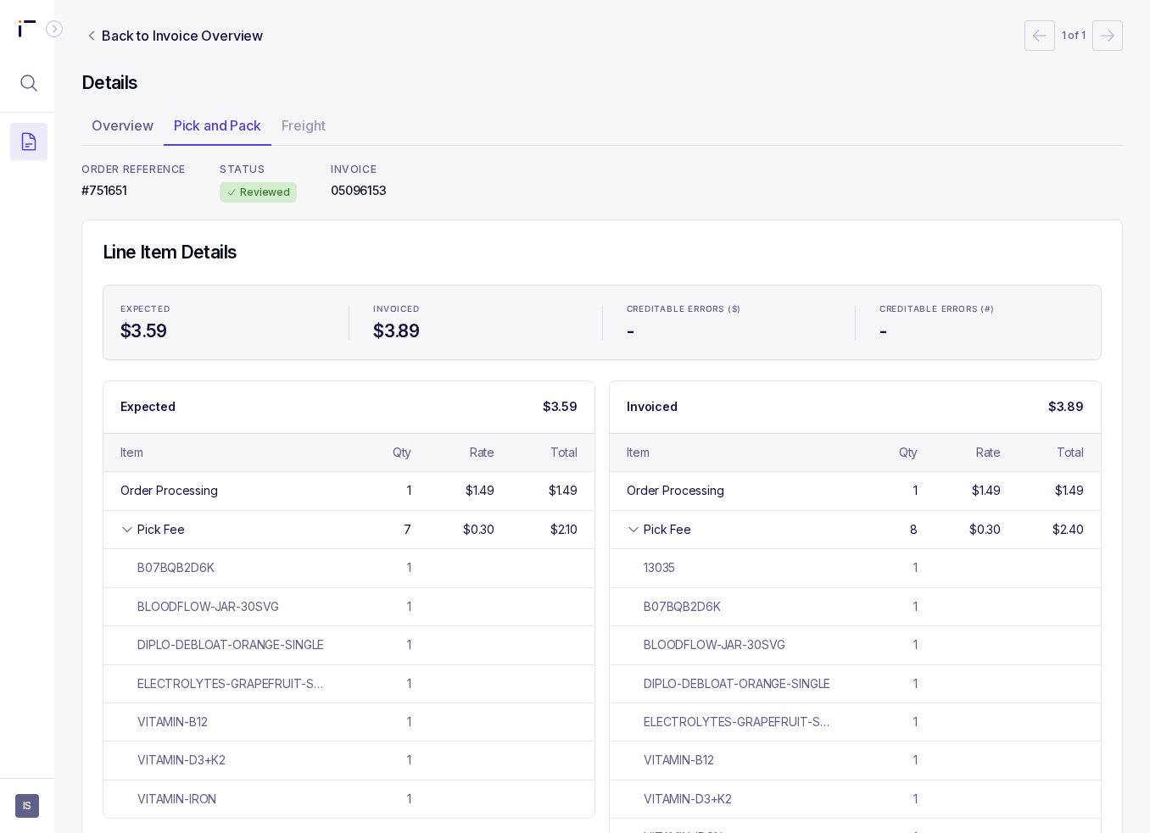
click at [109, 197] on p "#751651" at bounding box center [133, 190] width 104 height 17
copy p "#751651"
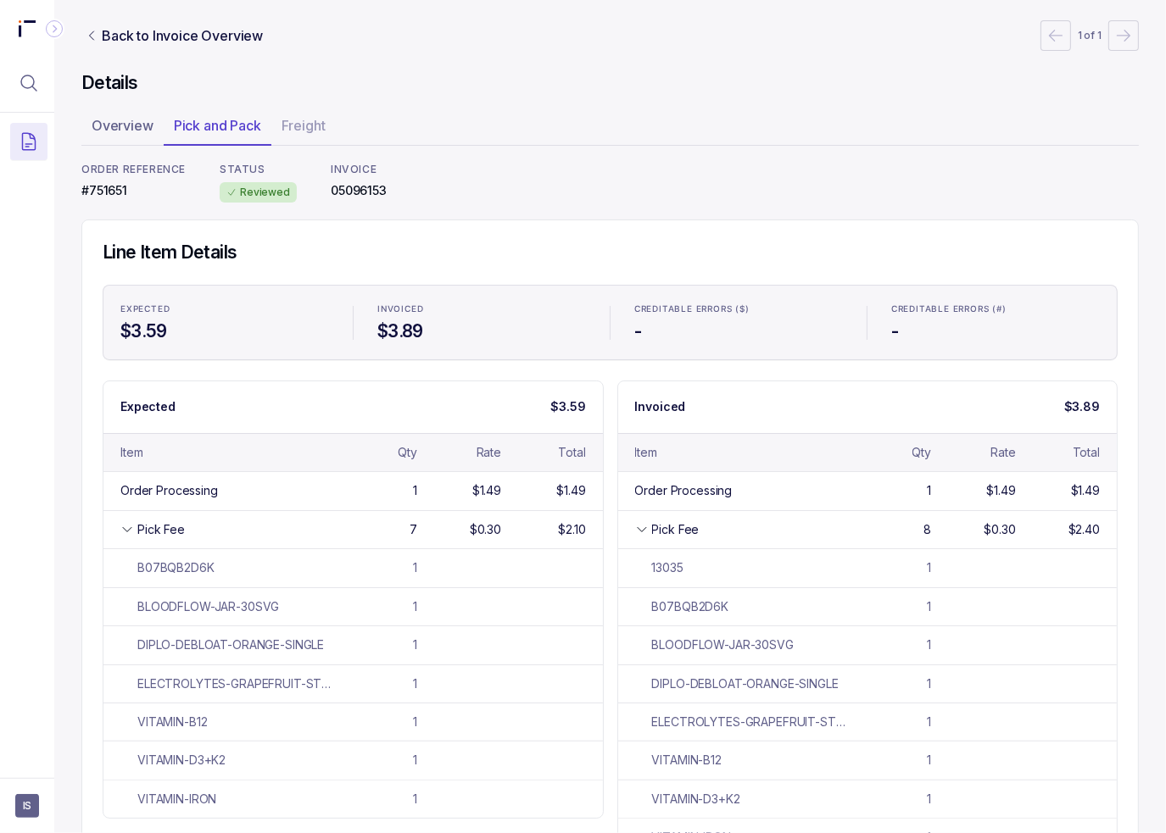
click at [457, 188] on div "ORDER REFERENCE #751651 STATUS Reviewed INVOICE 05096153" at bounding box center [609, 183] width 1057 height 40
